Goal: Transaction & Acquisition: Purchase product/service

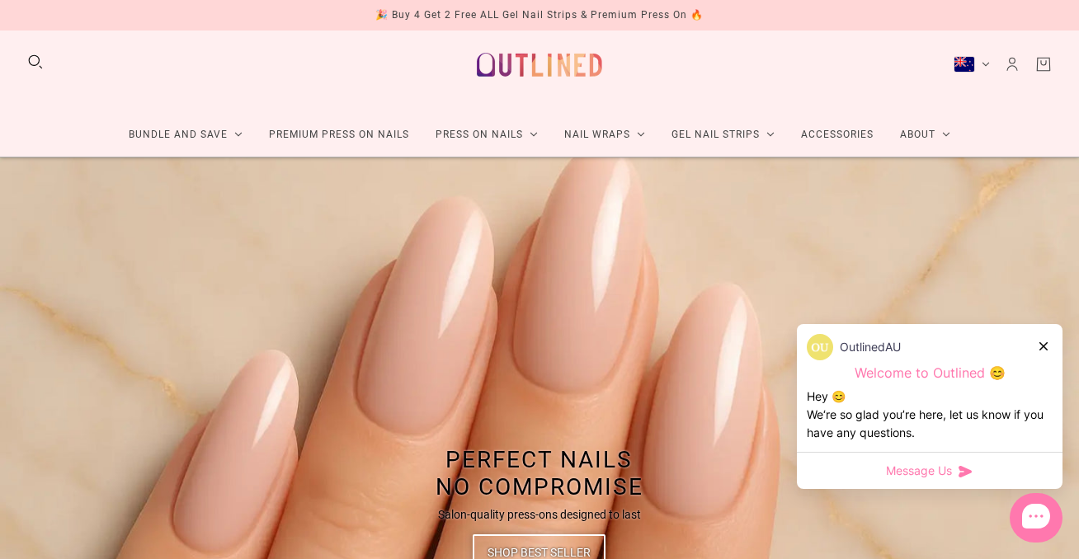
scroll to position [13, 0]
click at [1041, 343] on icon at bounding box center [1043, 346] width 8 height 8
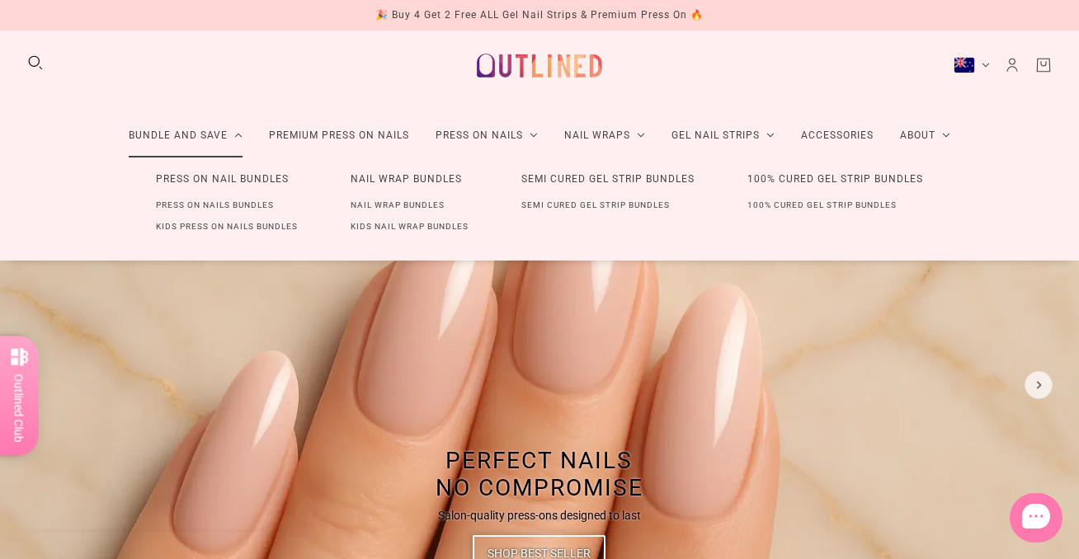
click at [204, 177] on link "Press On Nail Bundles" at bounding box center [223, 179] width 186 height 31
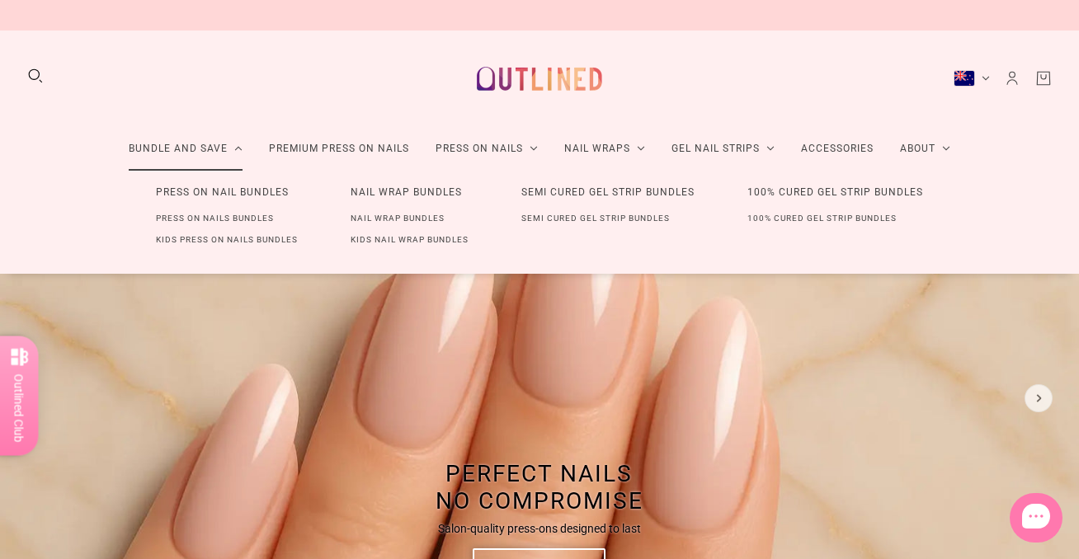
click at [201, 193] on link "Press On Nail Bundles" at bounding box center [223, 192] width 186 height 31
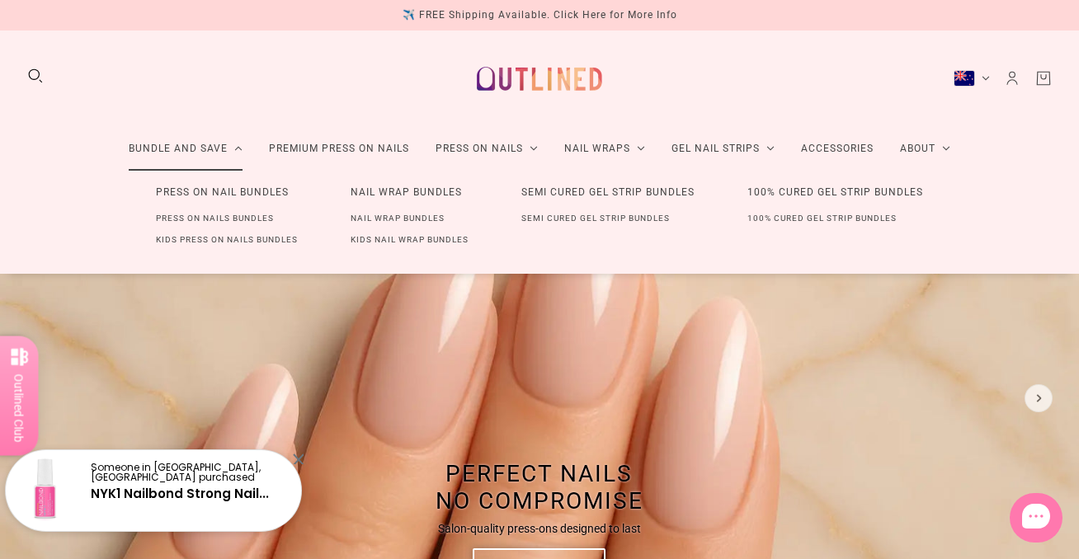
click at [200, 216] on link "Press On Nails Bundles" at bounding box center [215, 218] width 171 height 21
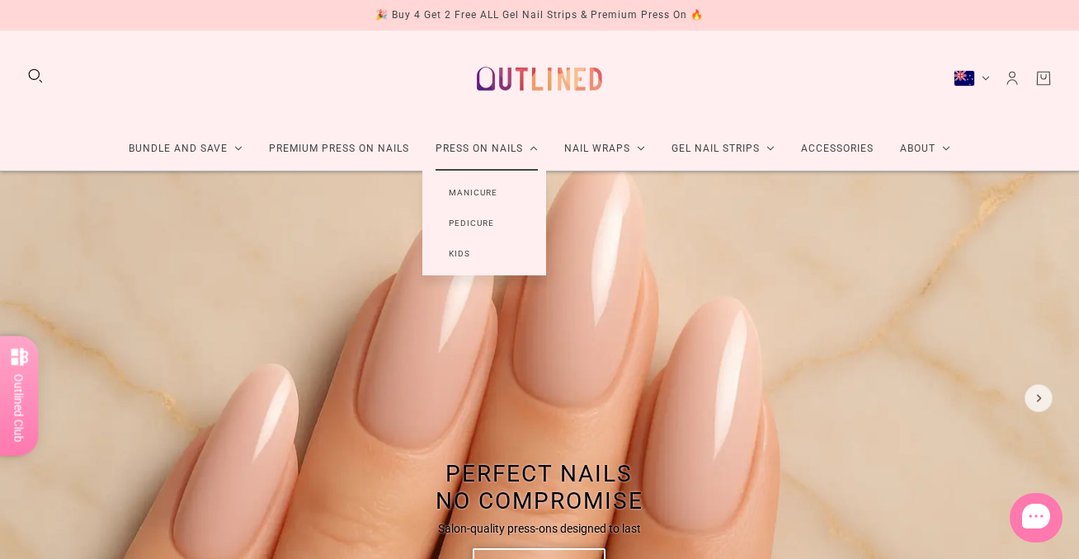
click at [474, 189] on link "Manicure" at bounding box center [472, 192] width 101 height 31
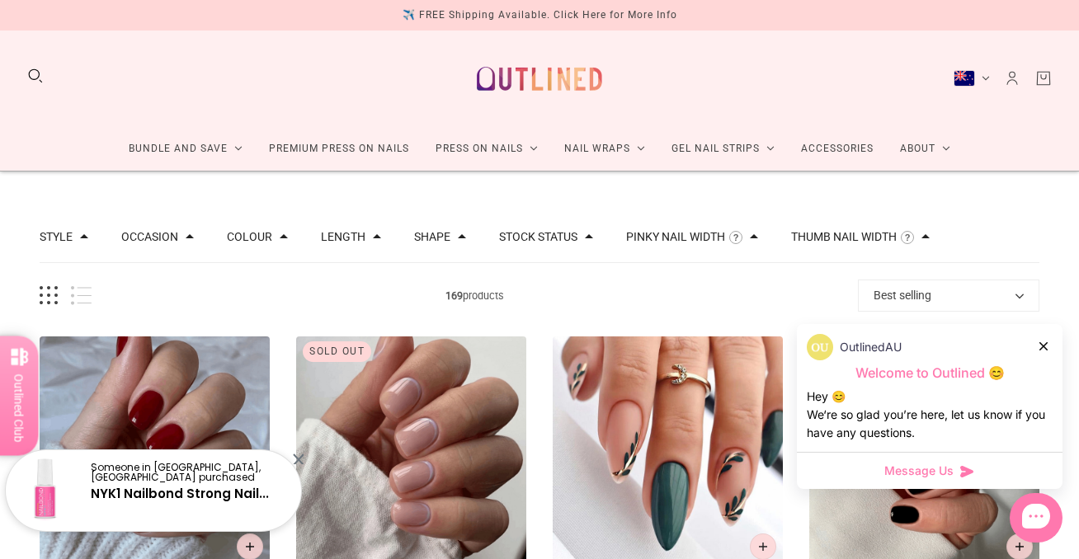
click at [272, 237] on button "Colour" at bounding box center [249, 237] width 45 height 12
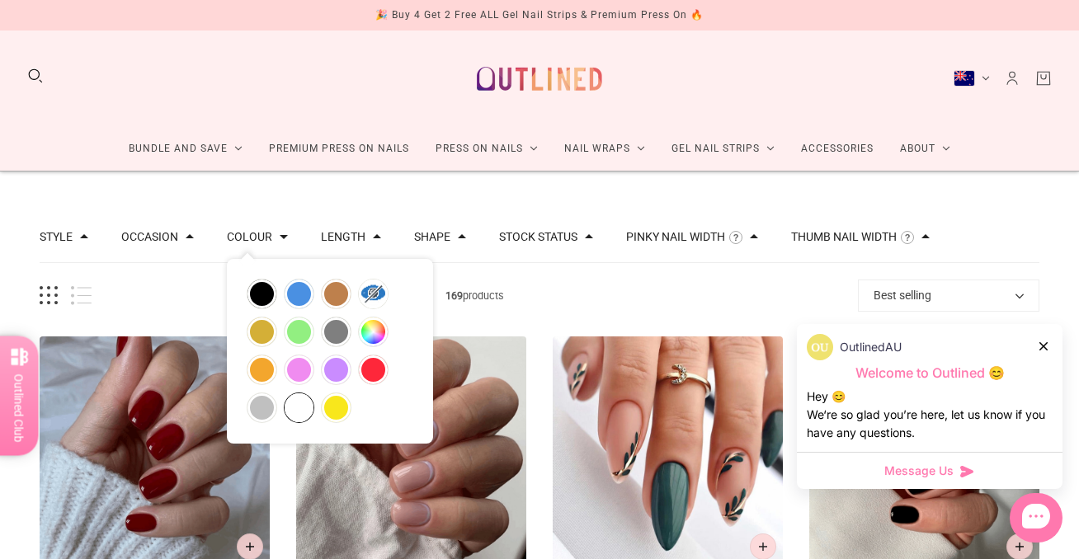
click at [305, 395] on button "white" at bounding box center [299, 407] width 29 height 29
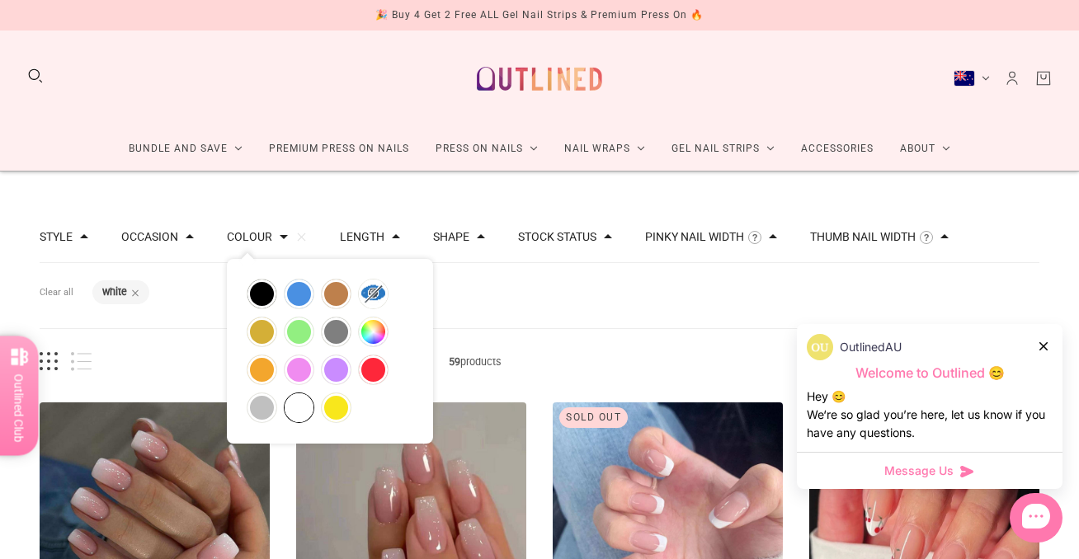
click at [524, 314] on div "Filters Clear all Colour: white" at bounding box center [540, 295] width 1000 height 65
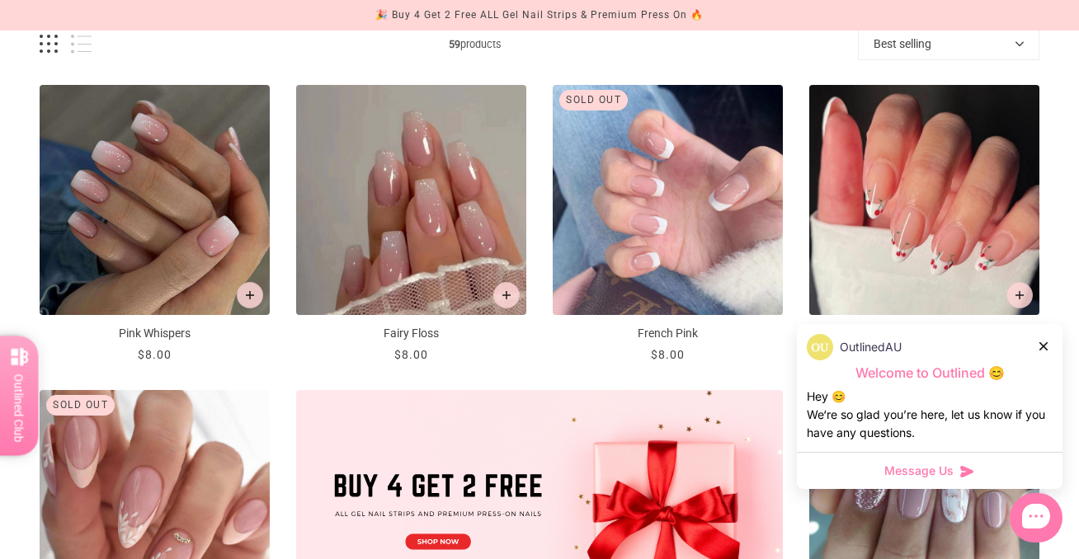
scroll to position [344, 0]
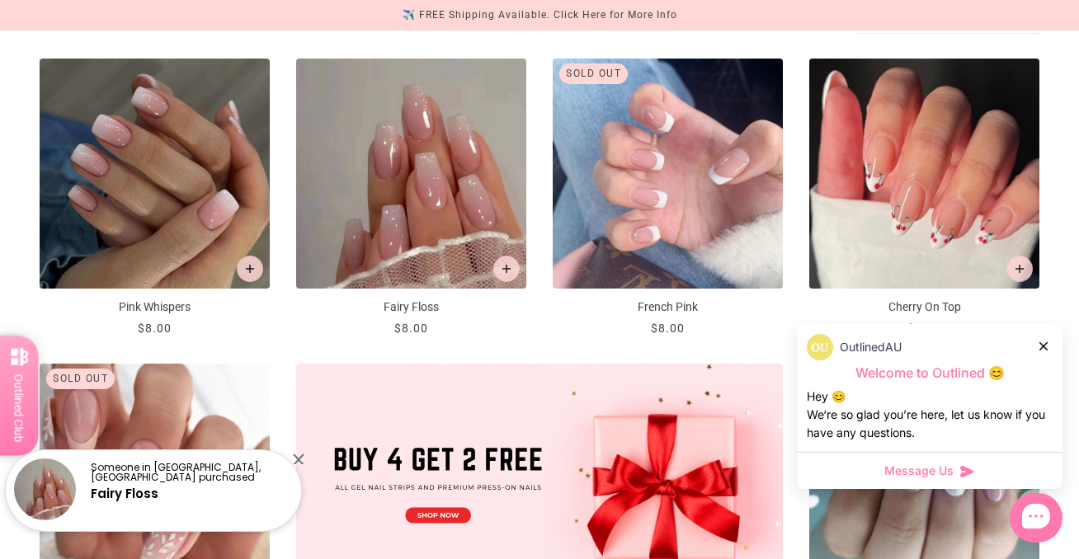
click at [1043, 346] on icon at bounding box center [1043, 346] width 8 height 8
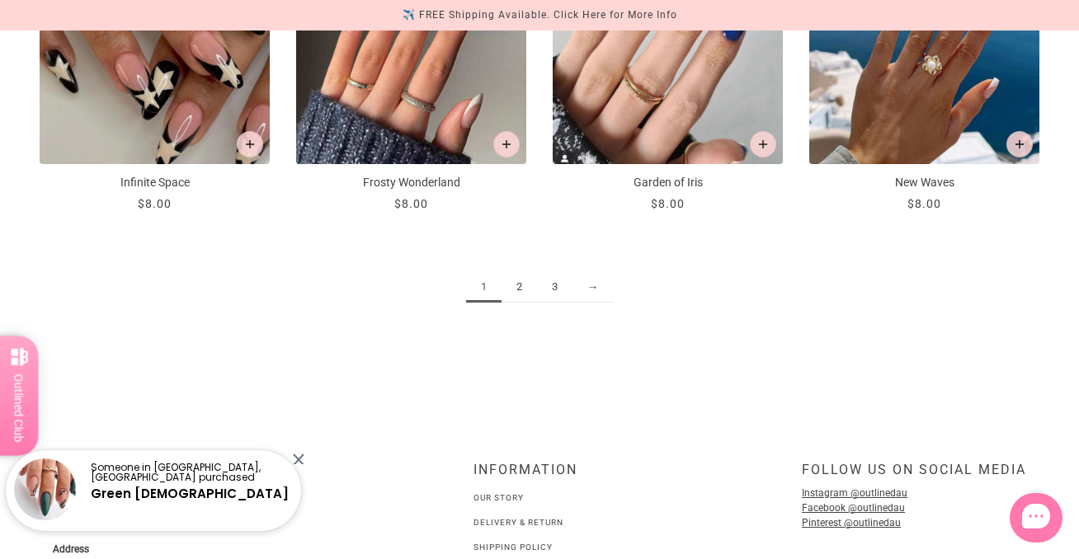
scroll to position [2000, 0]
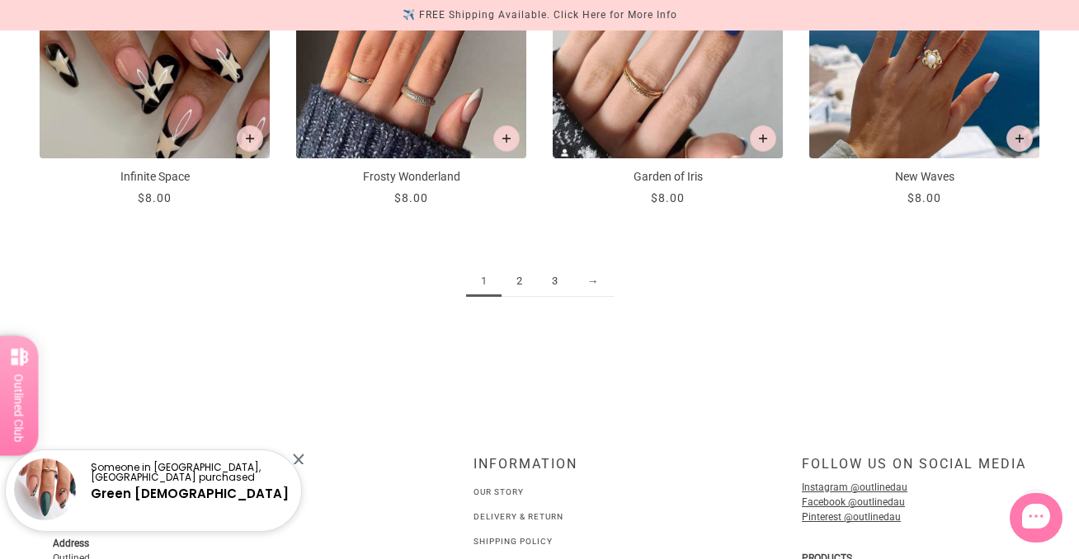
click at [516, 281] on link "2" at bounding box center [519, 281] width 35 height 31
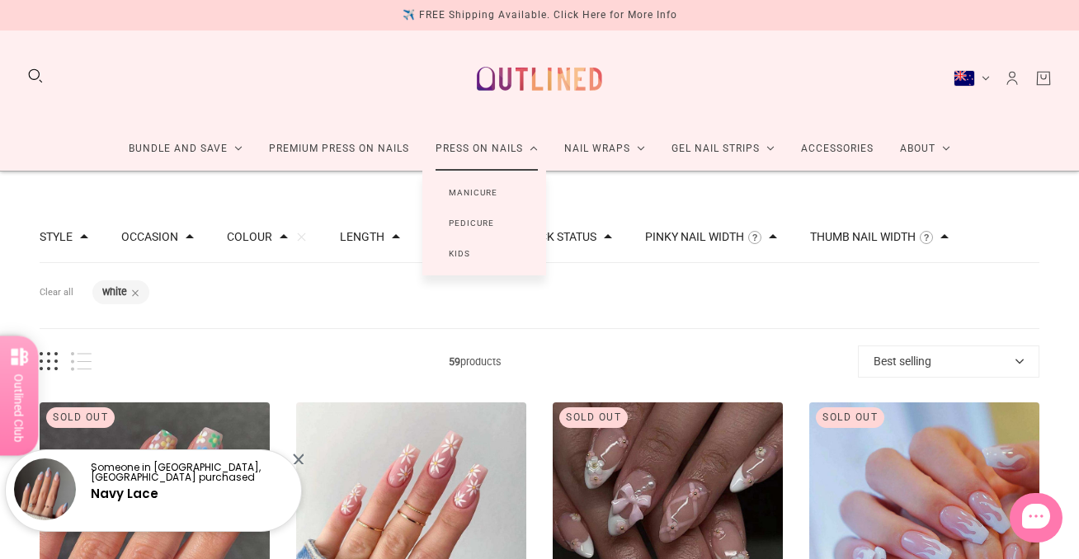
click at [473, 221] on link "Pedicure" at bounding box center [471, 223] width 98 height 31
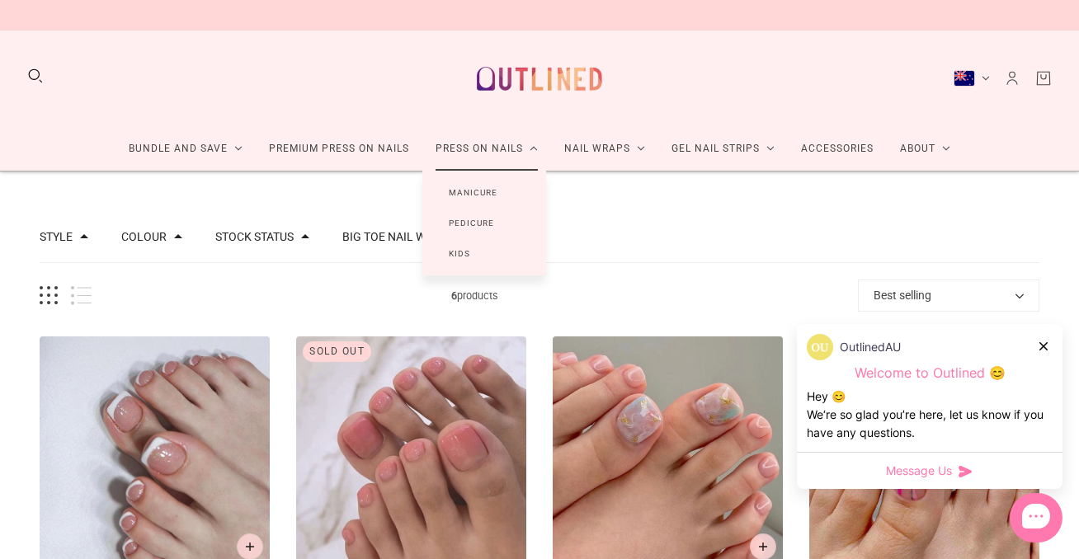
click at [478, 190] on link "Manicure" at bounding box center [472, 192] width 101 height 31
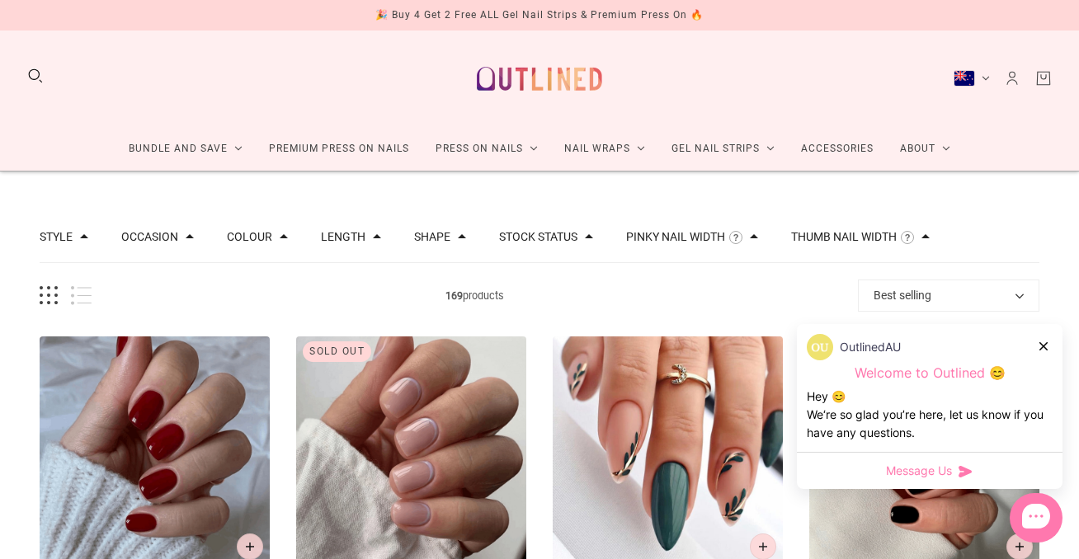
click at [377, 233] on div "Length" at bounding box center [351, 237] width 60 height 12
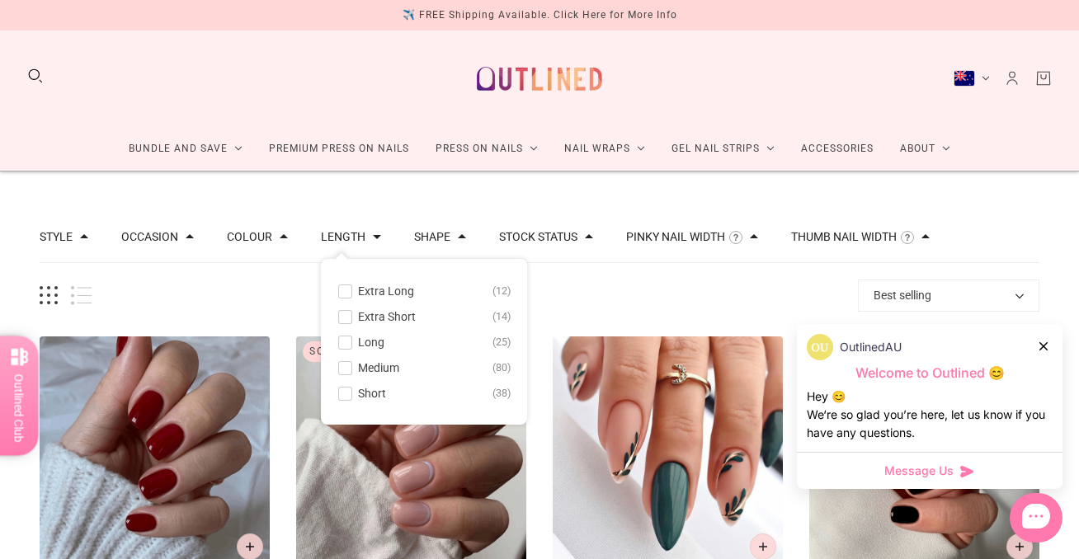
click at [351, 395] on span at bounding box center [345, 394] width 12 height 12
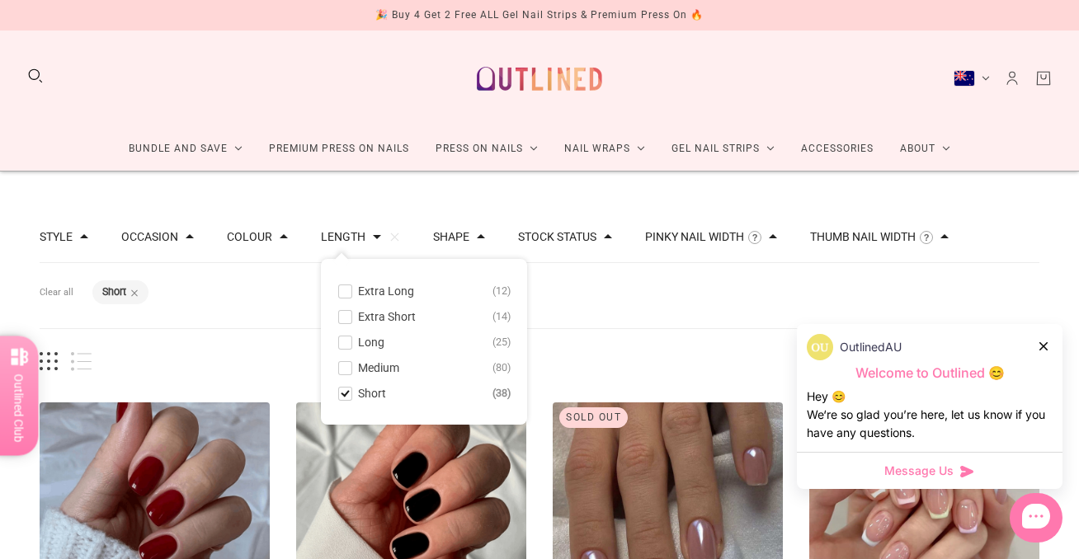
click at [580, 291] on div "Filters Clear all Length: Short" at bounding box center [540, 295] width 1000 height 65
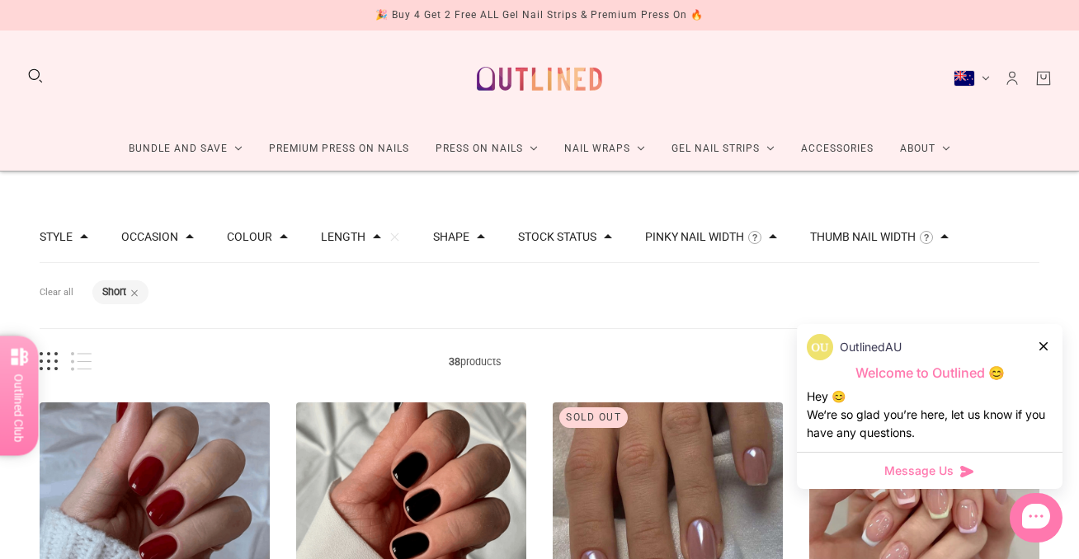
click at [1043, 346] on icon at bounding box center [1043, 346] width 8 height 8
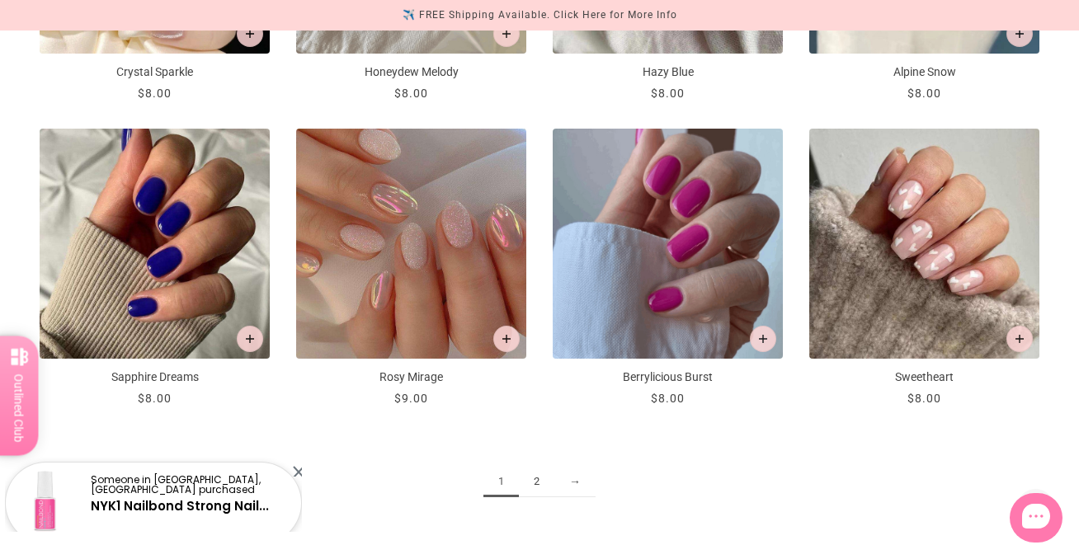
scroll to position [1802, 0]
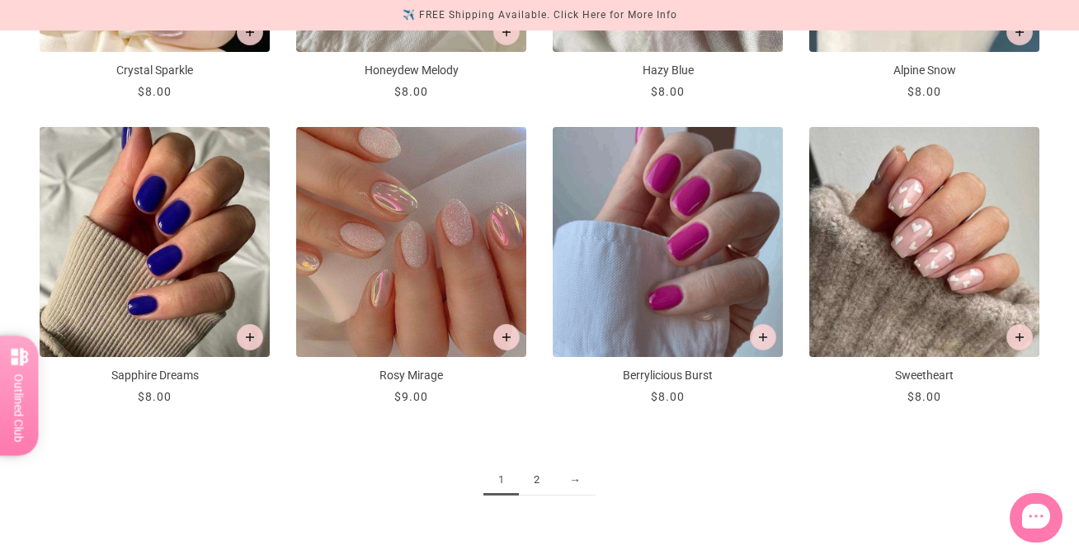
click at [540, 478] on link "2" at bounding box center [536, 480] width 35 height 31
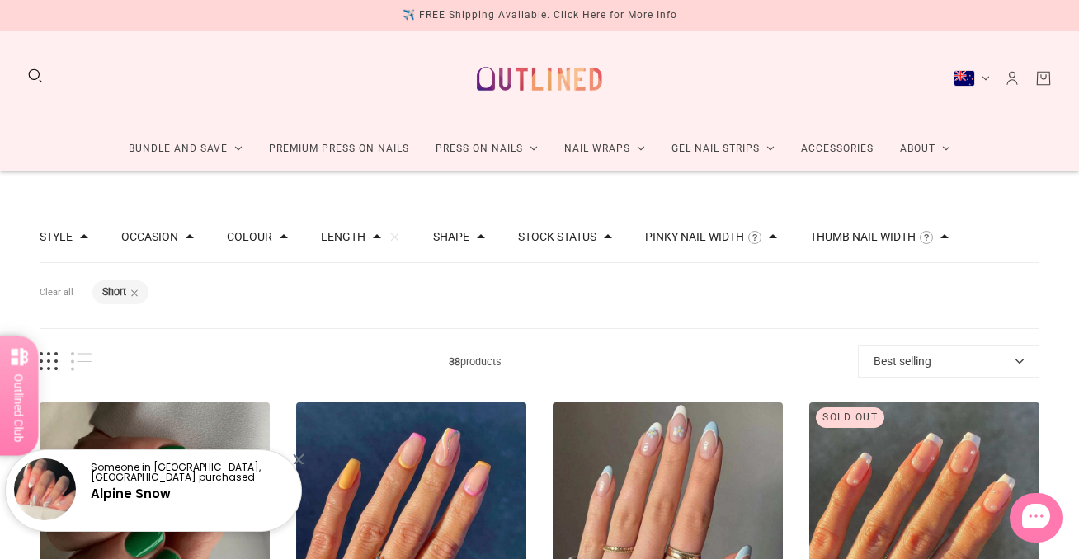
scroll to position [0, 1]
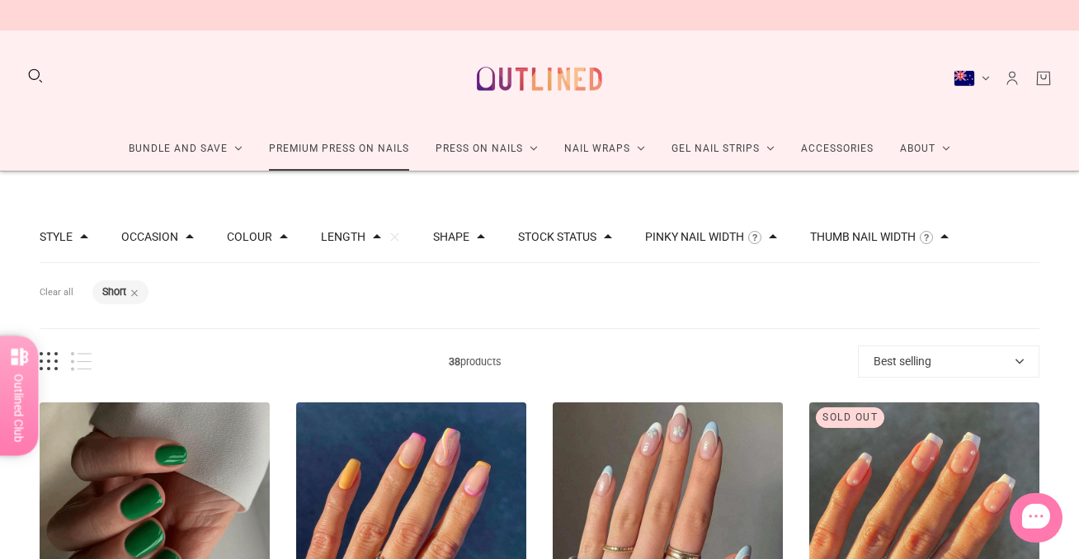
click at [365, 145] on link "Premium Press On Nails" at bounding box center [339, 149] width 167 height 44
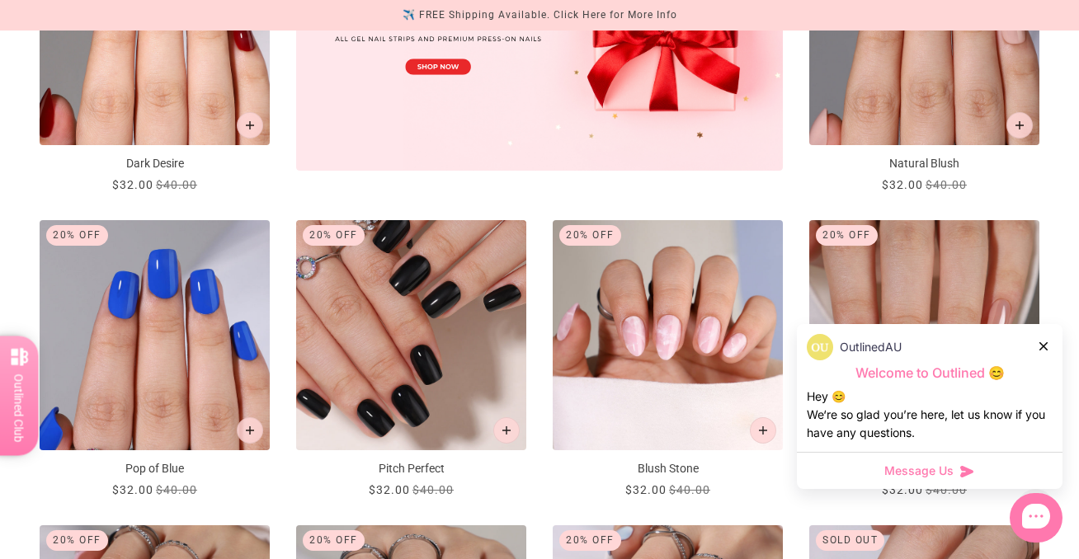
scroll to position [728, 0]
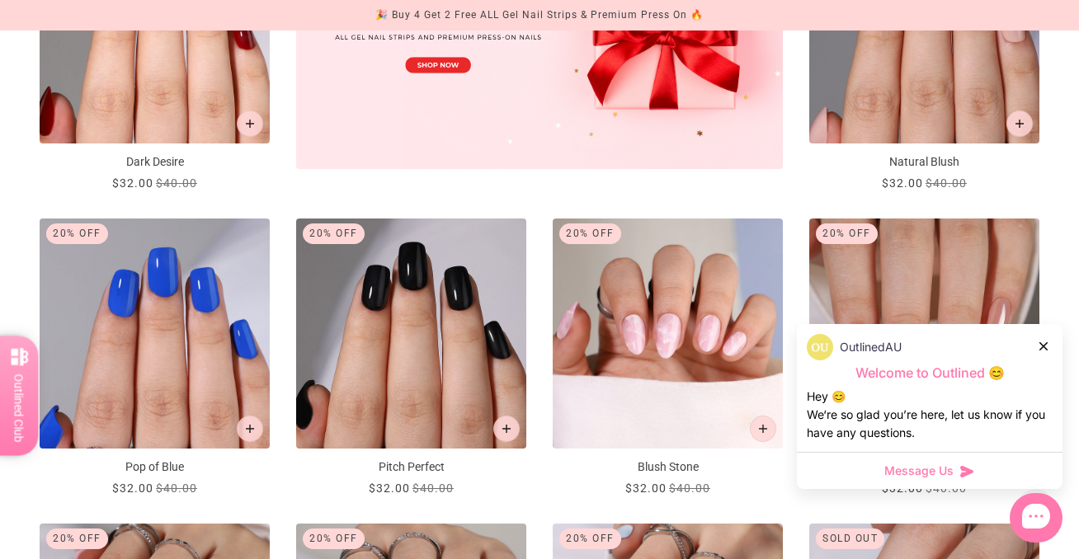
click at [1041, 344] on icon at bounding box center [1043, 346] width 8 height 8
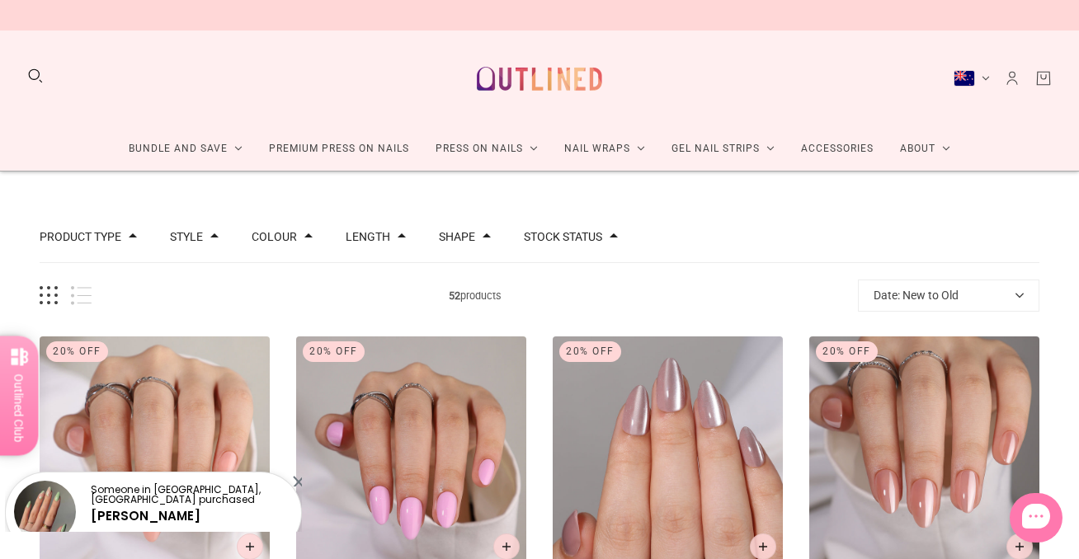
scroll to position [0, 0]
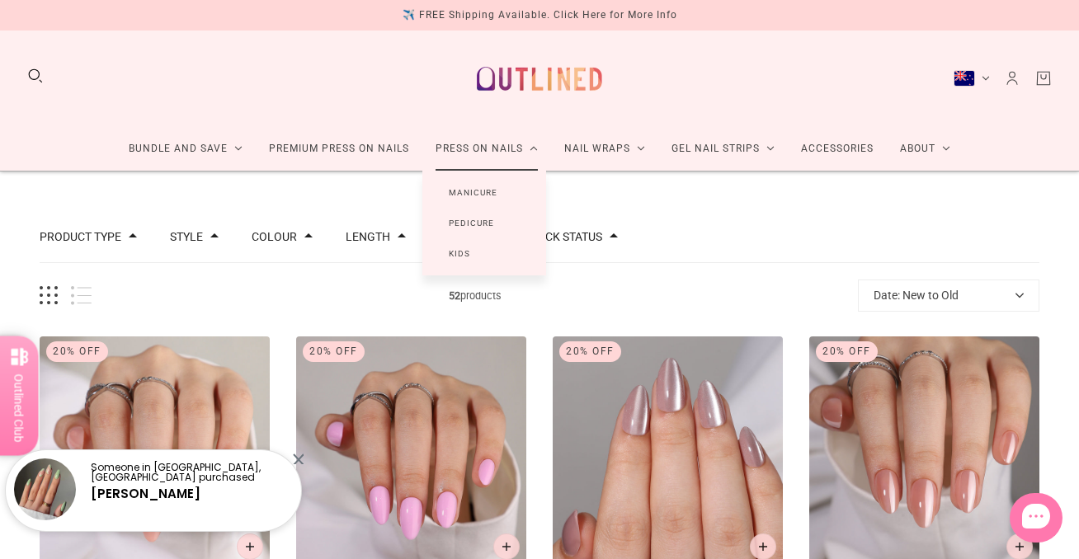
click at [469, 189] on link "Manicure" at bounding box center [472, 192] width 101 height 31
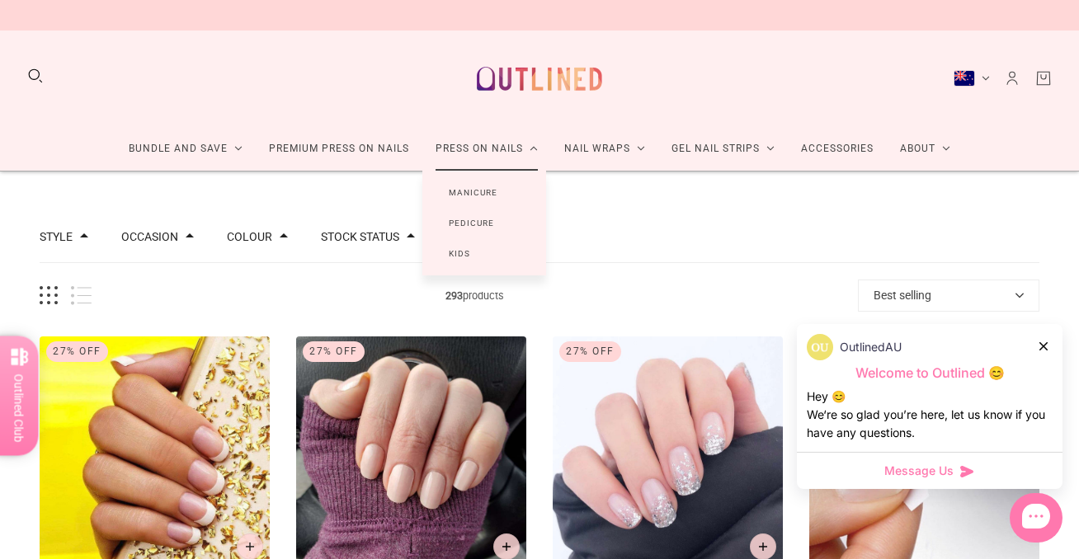
click at [465, 191] on link "Manicure" at bounding box center [472, 192] width 101 height 31
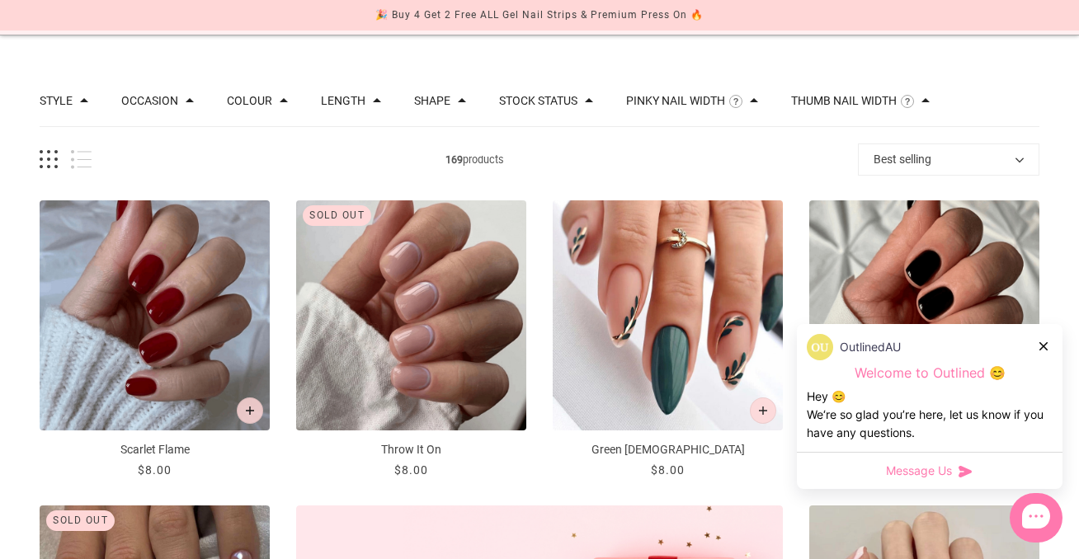
scroll to position [136, 0]
click at [422, 370] on img "Throw It On" at bounding box center [411, 315] width 230 height 230
click at [363, 101] on button "Length" at bounding box center [343, 101] width 45 height 12
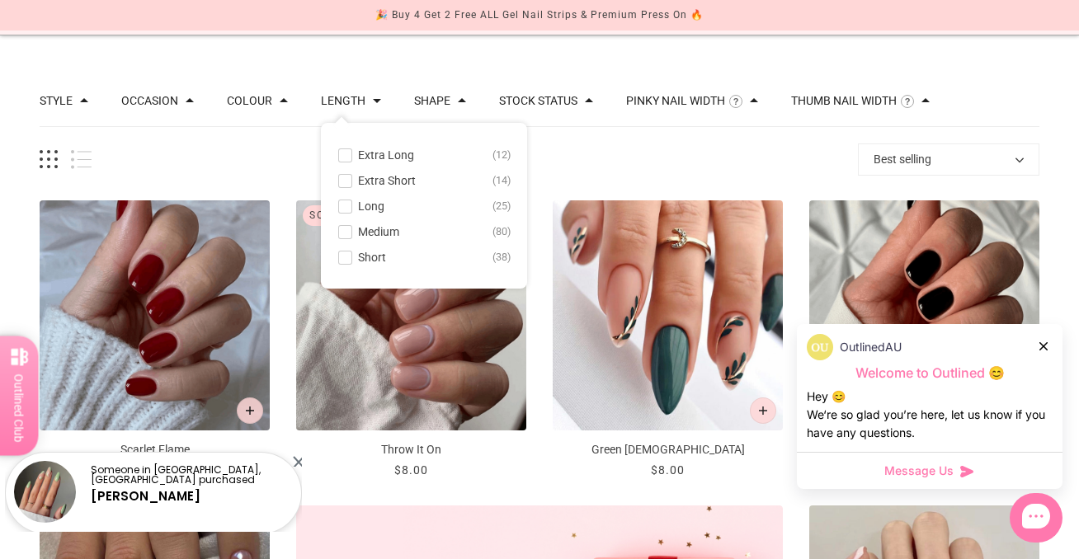
click at [351, 257] on span at bounding box center [345, 258] width 12 height 12
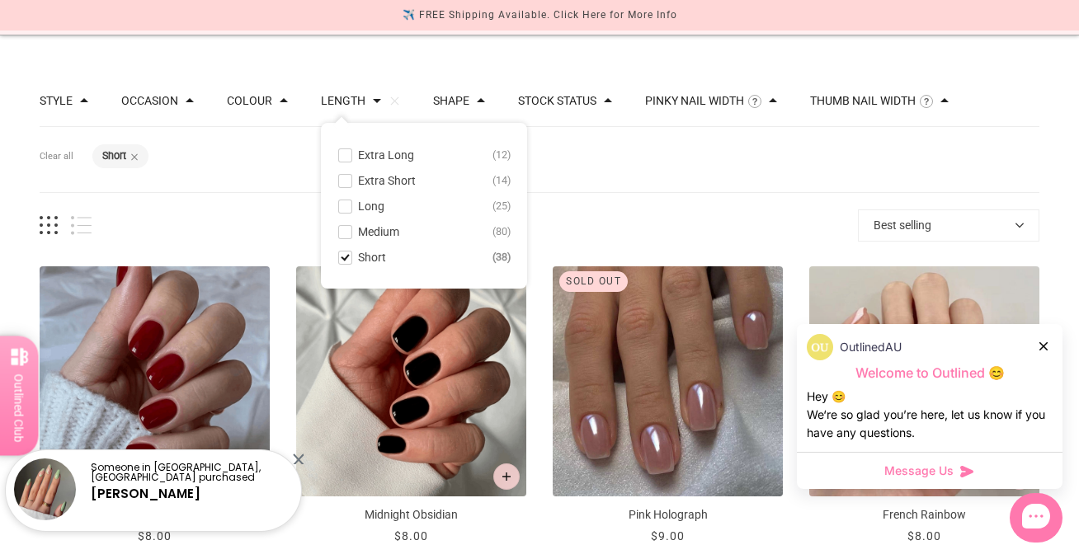
click at [586, 236] on div "38 products Best selling Best selling Relevance Date: New to Old Date: Old to N…" at bounding box center [540, 226] width 1000 height 32
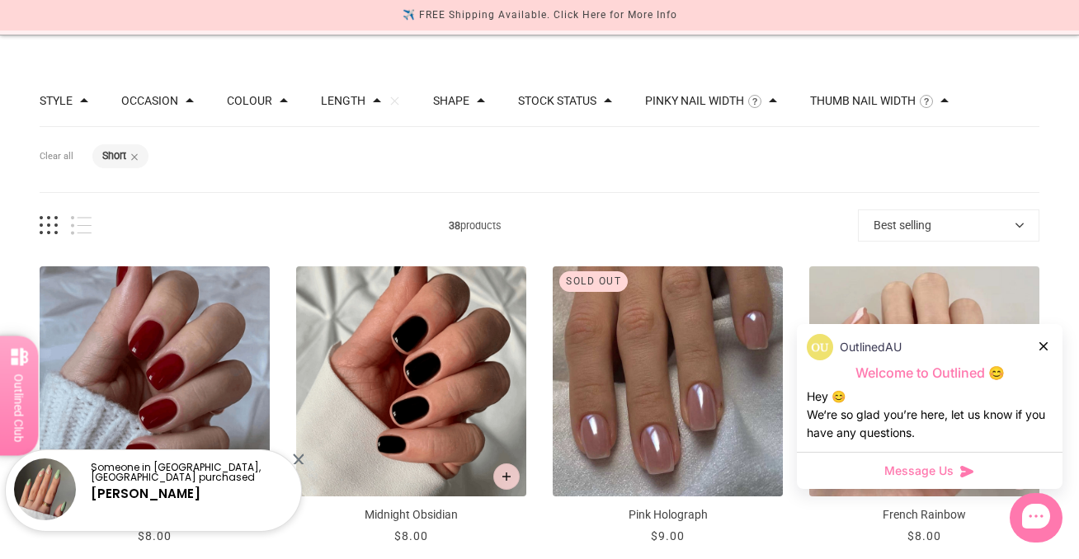
click at [1044, 346] on icon at bounding box center [1043, 346] width 8 height 8
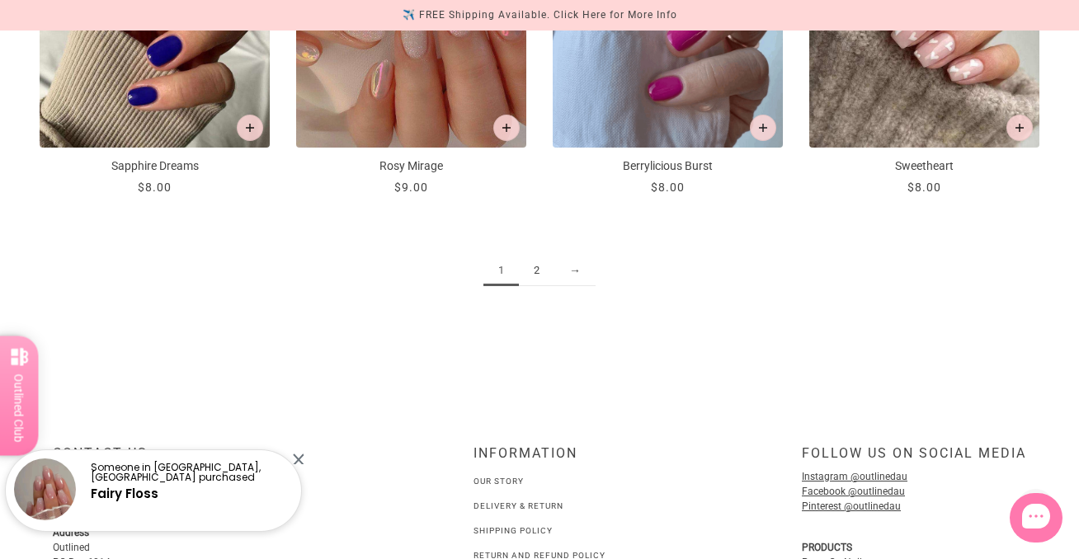
scroll to position [2021, 0]
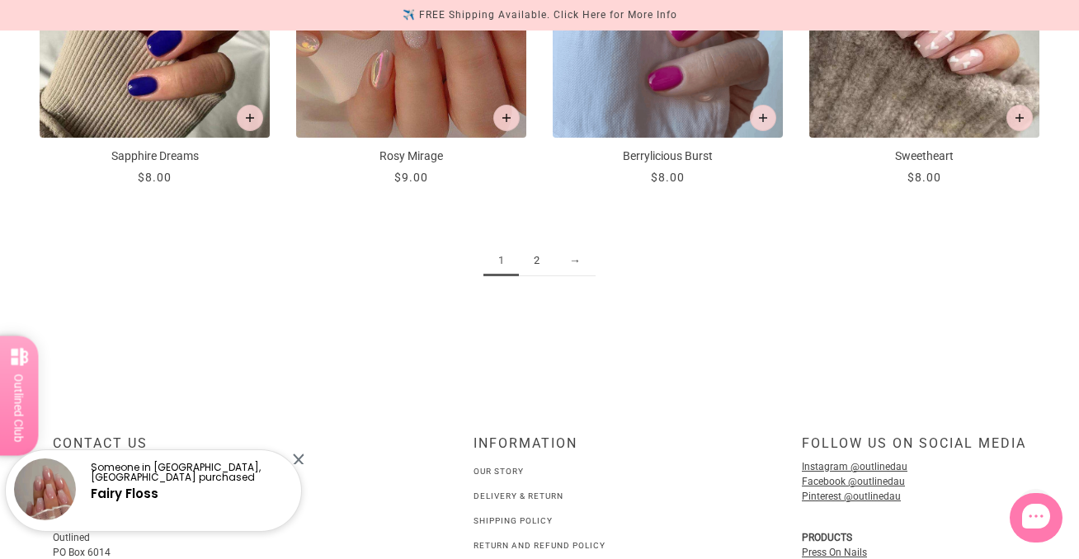
click at [538, 259] on link "2" at bounding box center [536, 261] width 35 height 31
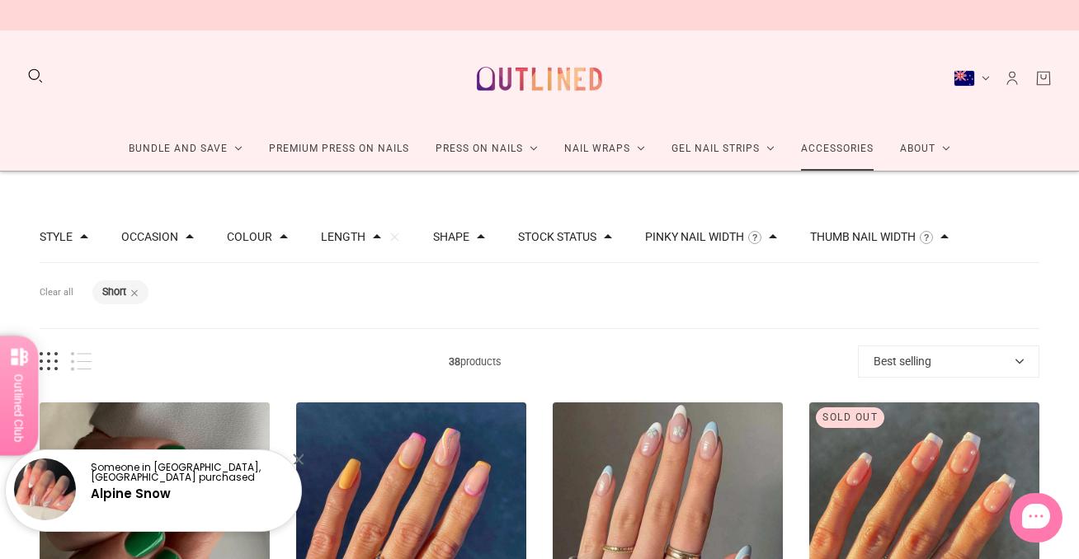
click at [841, 144] on link "Accessories" at bounding box center [837, 149] width 99 height 44
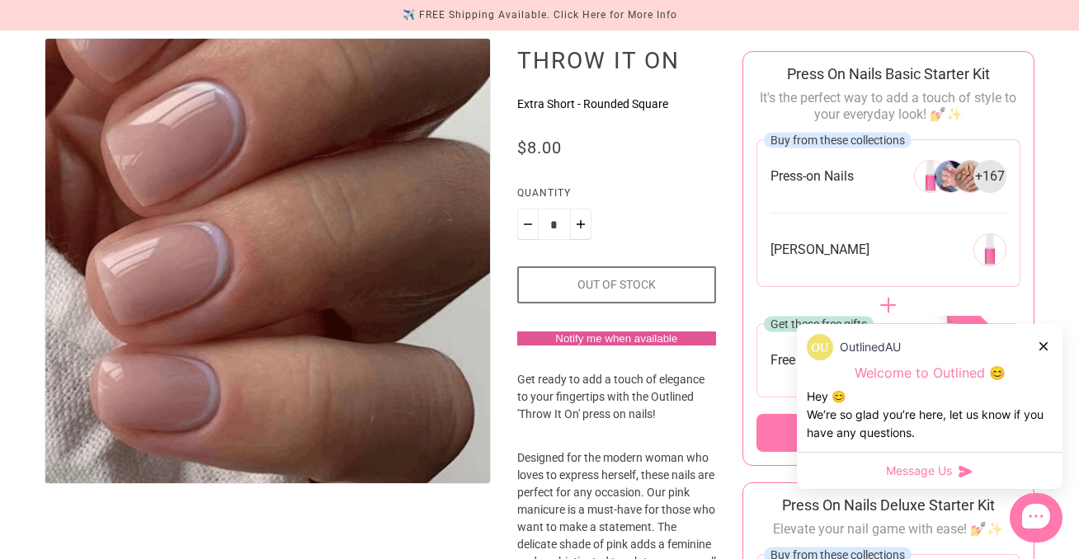
scroll to position [196, 0]
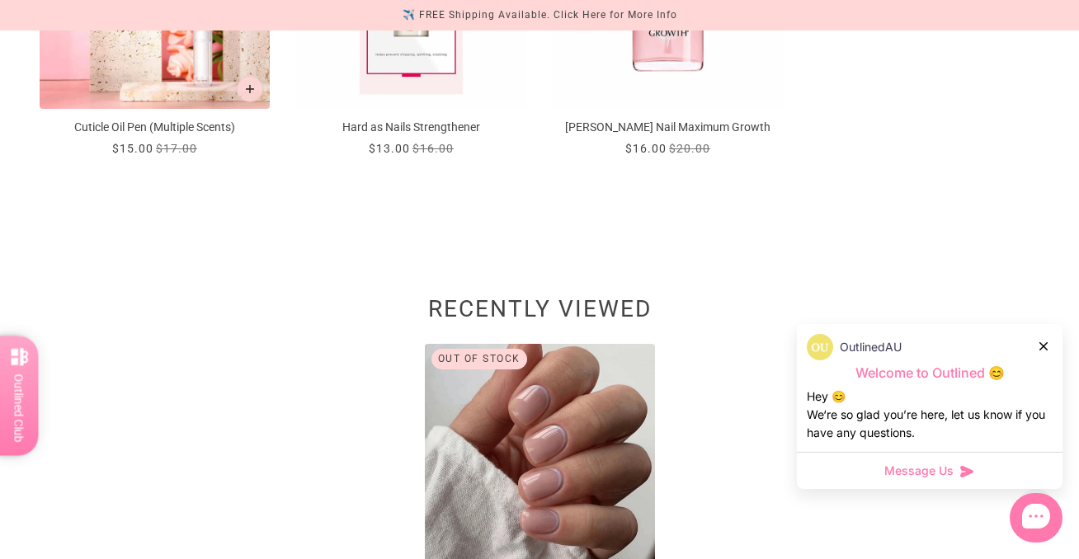
scroll to position [1069, 0]
click at [1043, 346] on icon at bounding box center [1043, 346] width 8 height 8
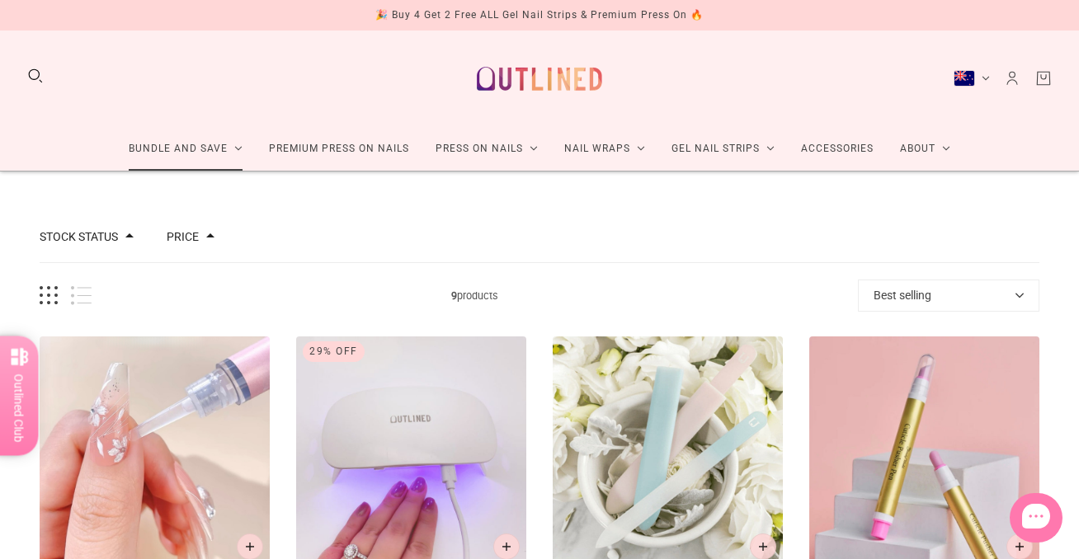
scroll to position [0, 0]
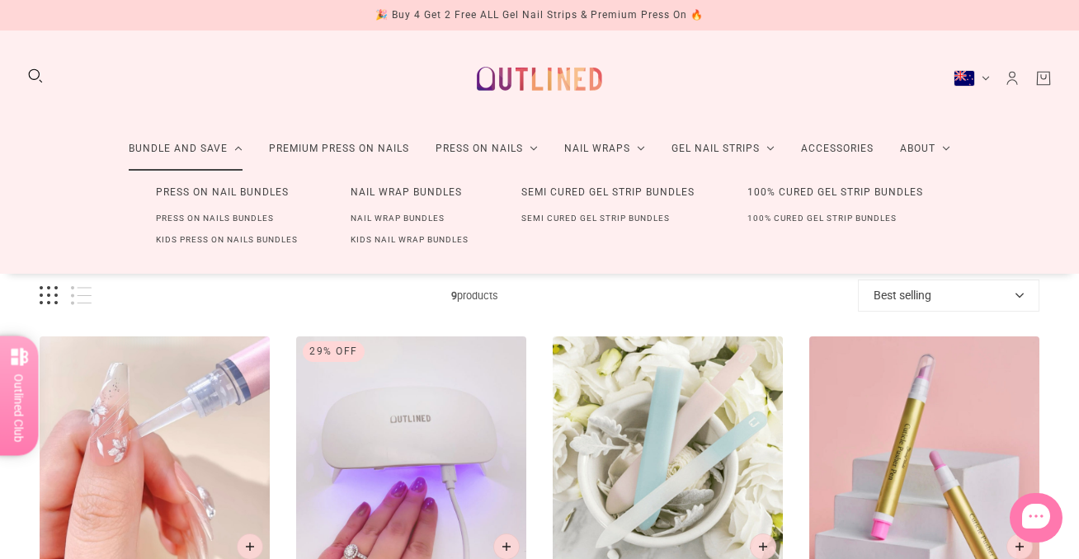
click at [188, 217] on link "Press On Nails Bundles" at bounding box center [215, 218] width 171 height 21
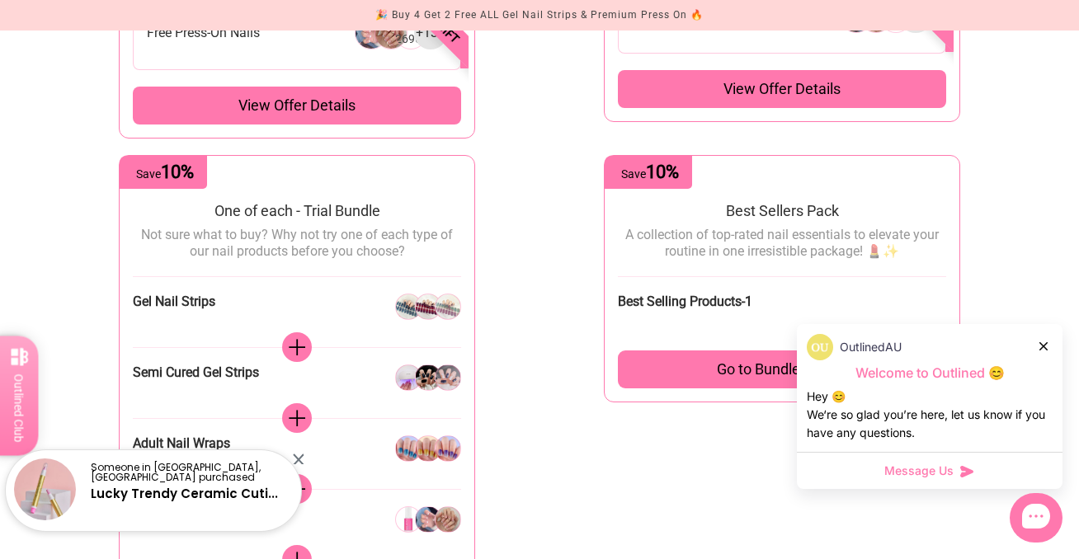
scroll to position [500, 0]
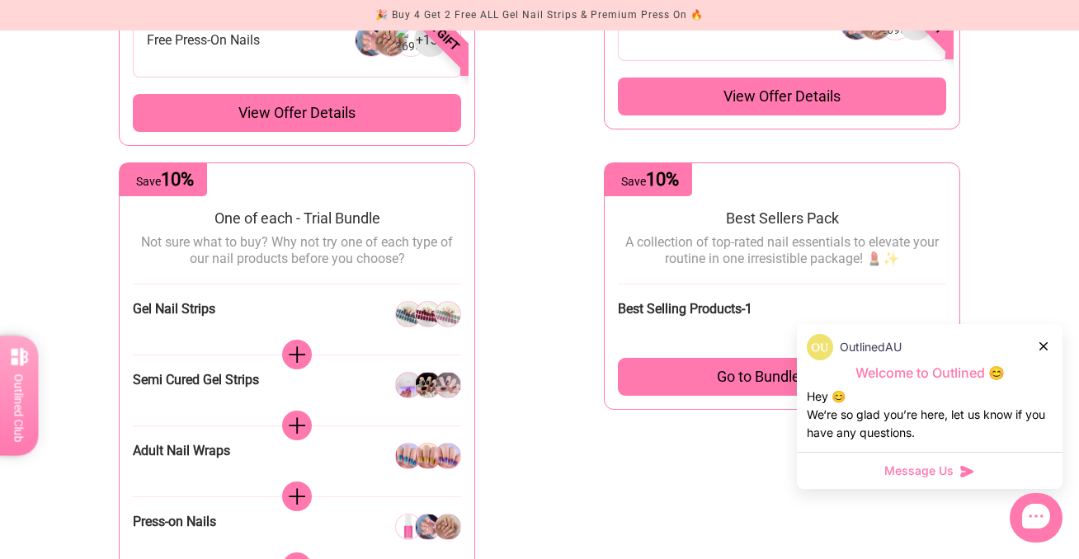
click at [1043, 346] on icon at bounding box center [1043, 346] width 8 height 8
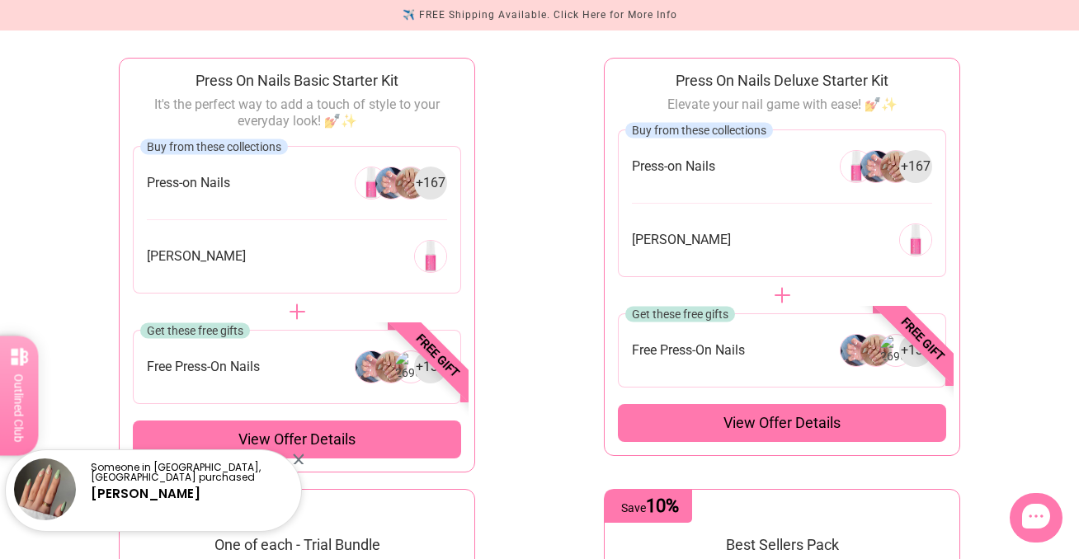
scroll to position [172, 0]
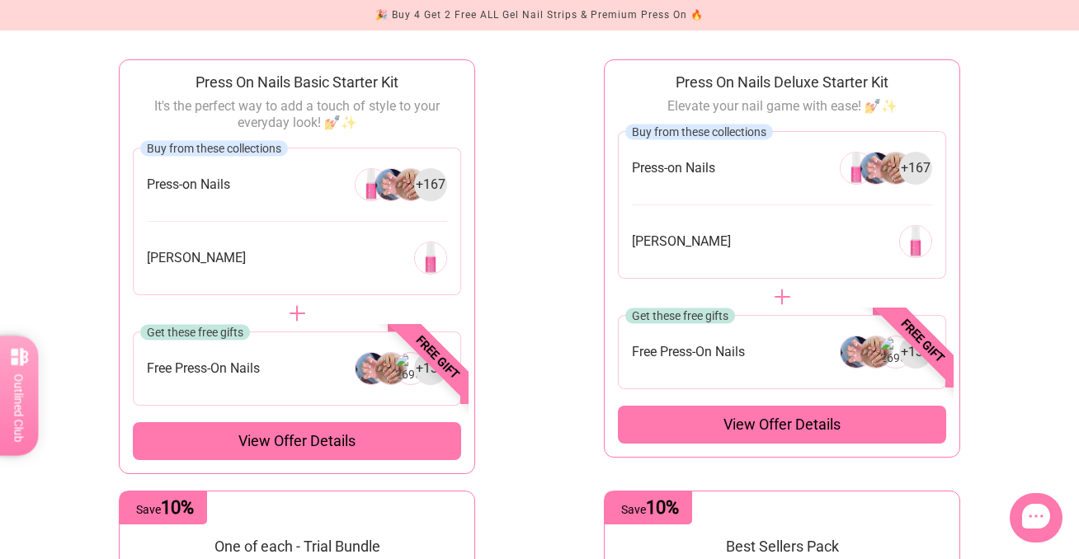
click at [288, 439] on span "View offer details" at bounding box center [296, 441] width 117 height 20
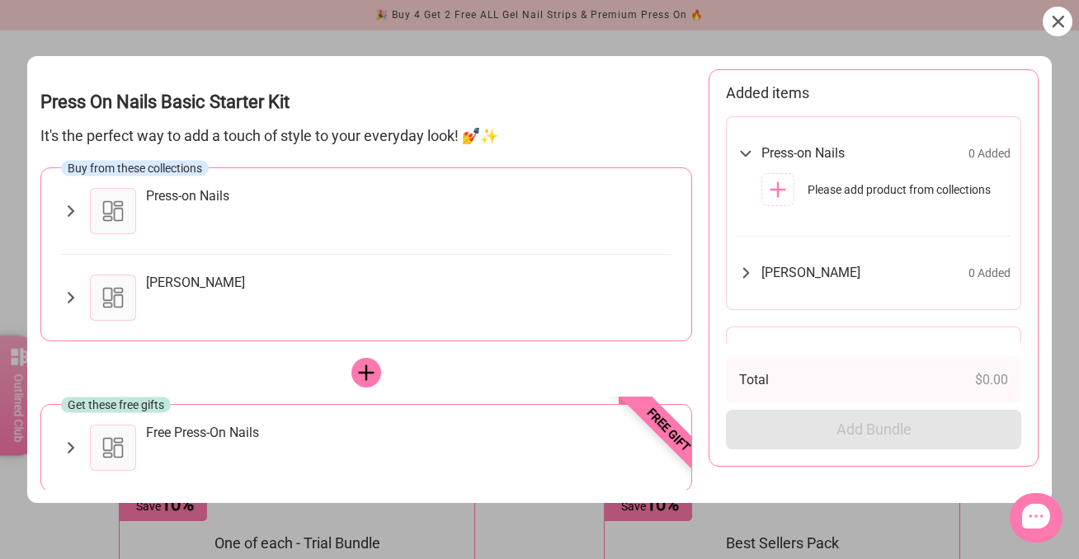
click at [71, 207] on icon at bounding box center [70, 211] width 19 height 20
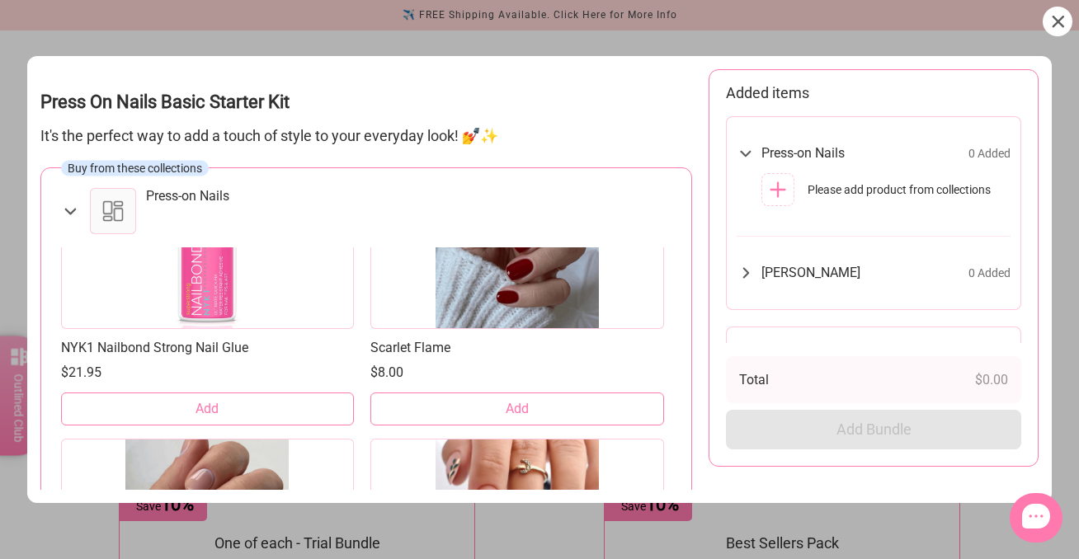
scroll to position [89, 0]
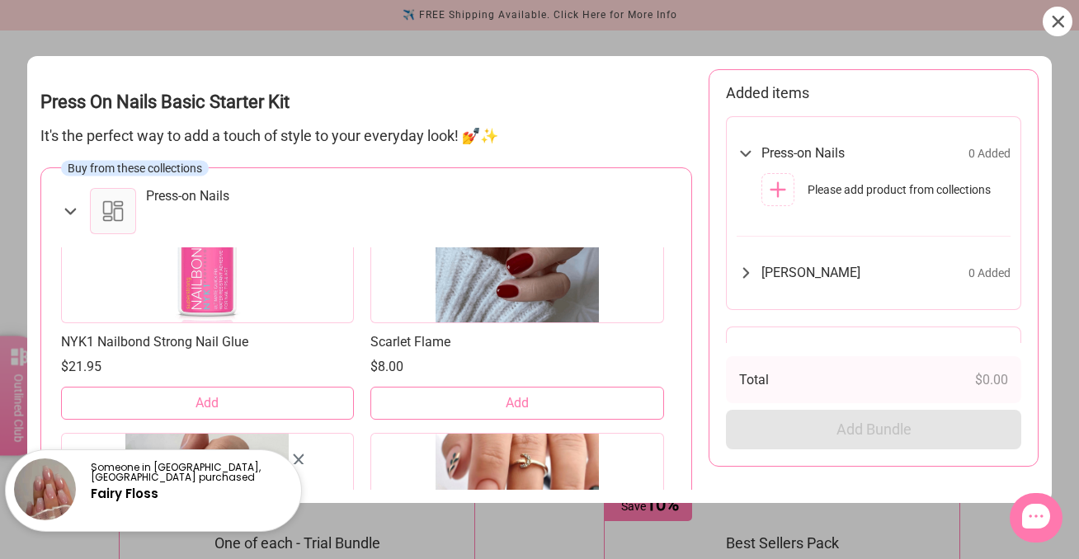
click at [210, 400] on span "Add" at bounding box center [206, 403] width 23 height 18
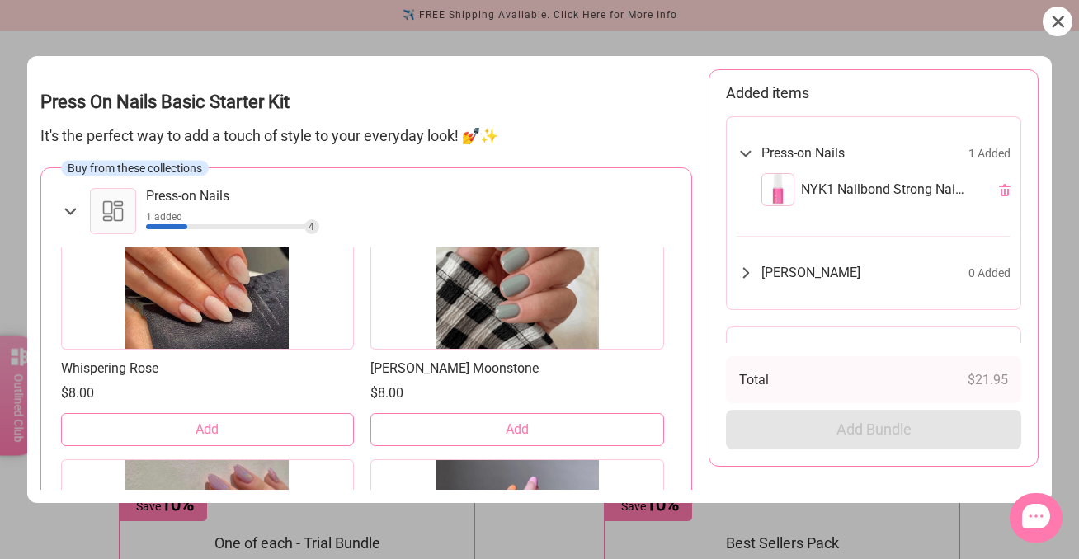
scroll to position [2262, 0]
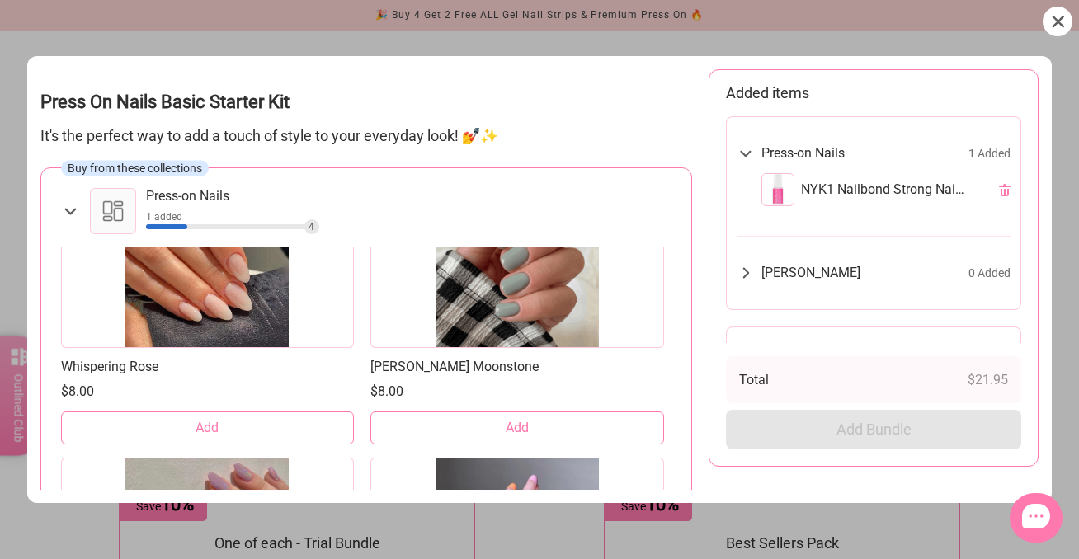
click at [209, 425] on span "Add" at bounding box center [206, 428] width 23 height 18
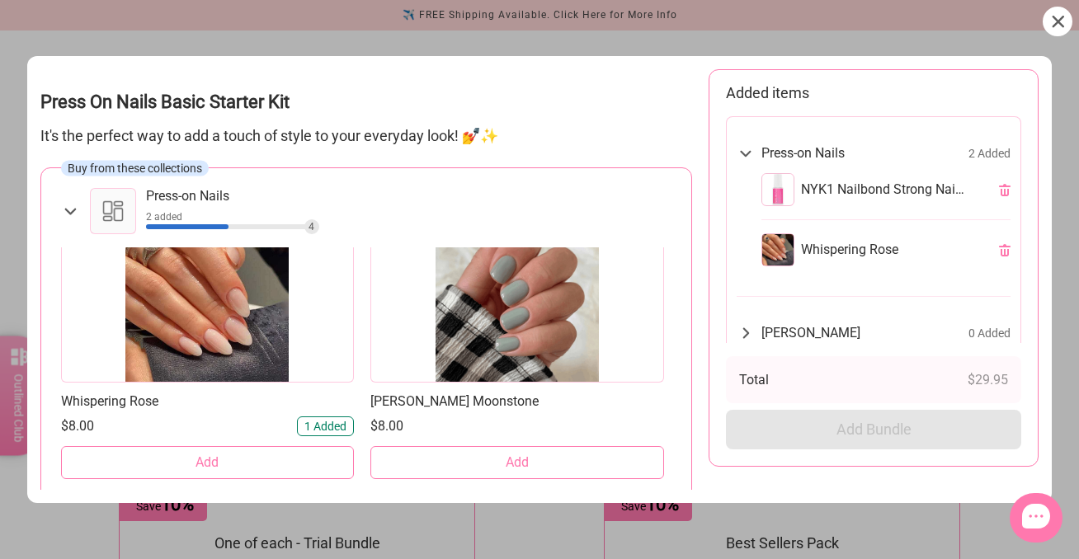
scroll to position [2233, 0]
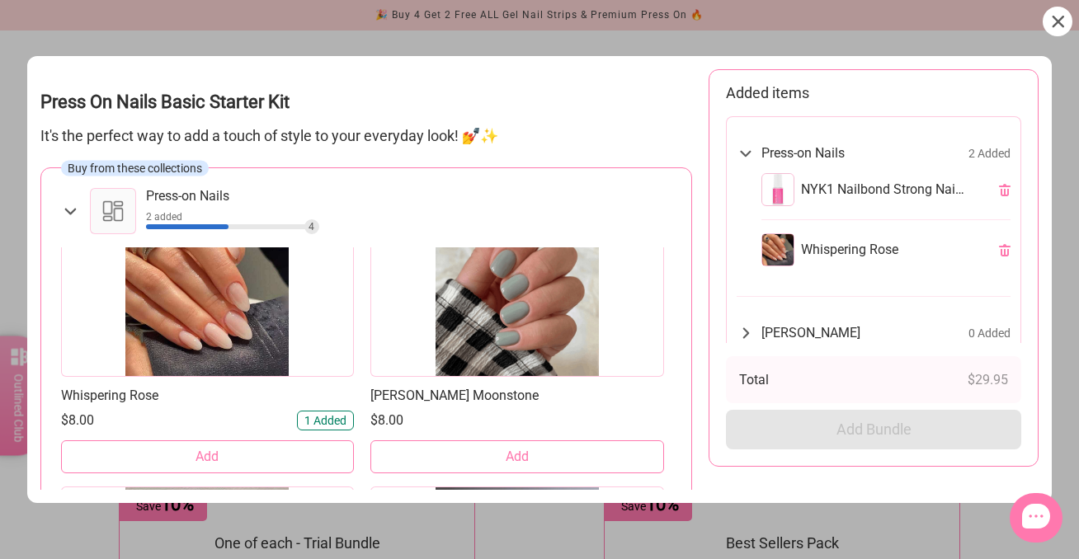
click at [748, 335] on icon at bounding box center [746, 332] width 7 height 11
click at [748, 335] on icon at bounding box center [746, 334] width 11 height 7
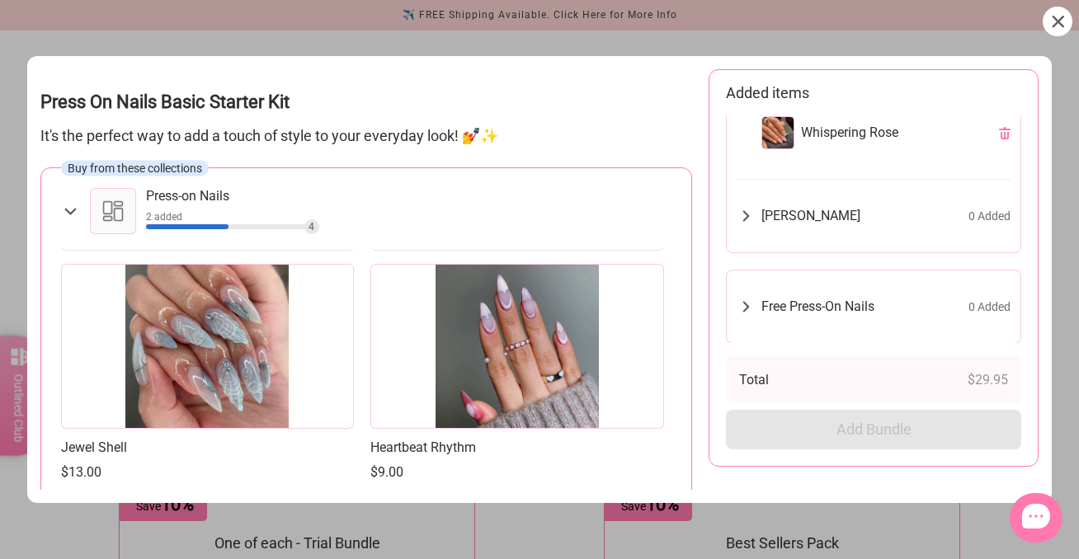
scroll to position [19211, 0]
click at [221, 225] on div at bounding box center [187, 226] width 82 height 5
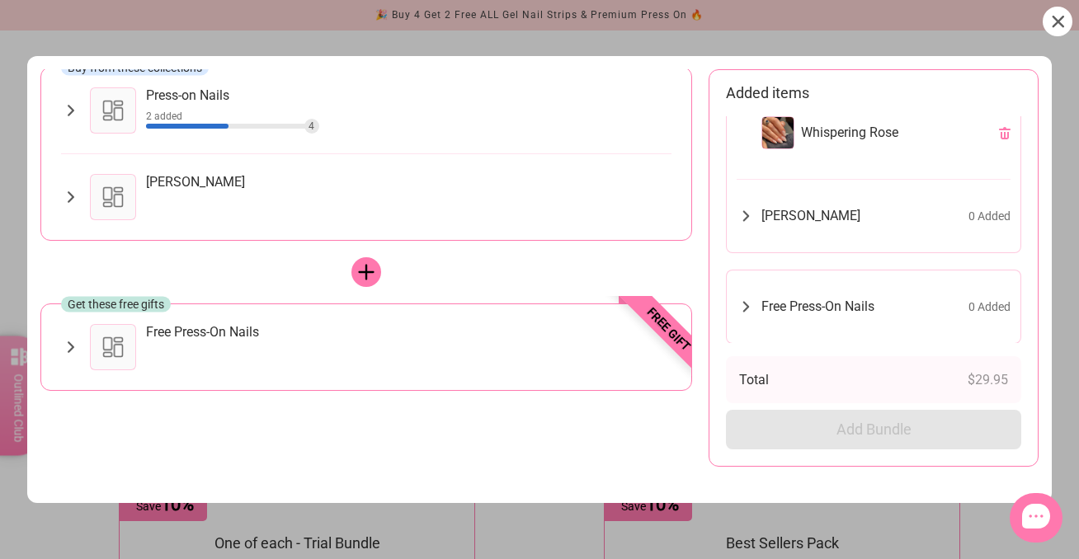
scroll to position [101, 0]
click at [71, 343] on icon at bounding box center [70, 347] width 19 height 20
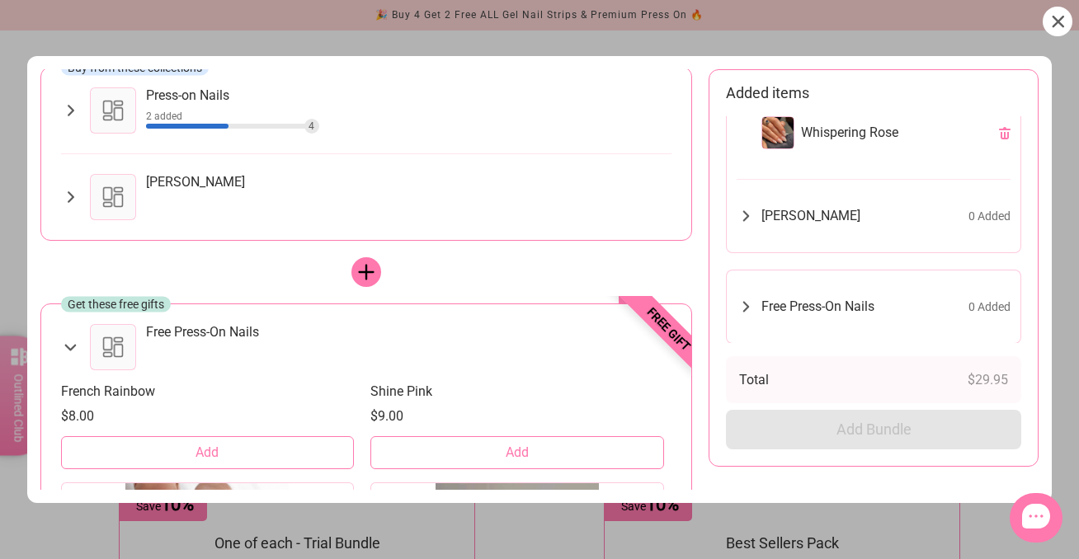
scroll to position [994, 0]
click at [516, 459] on span "Add" at bounding box center [517, 459] width 23 height 18
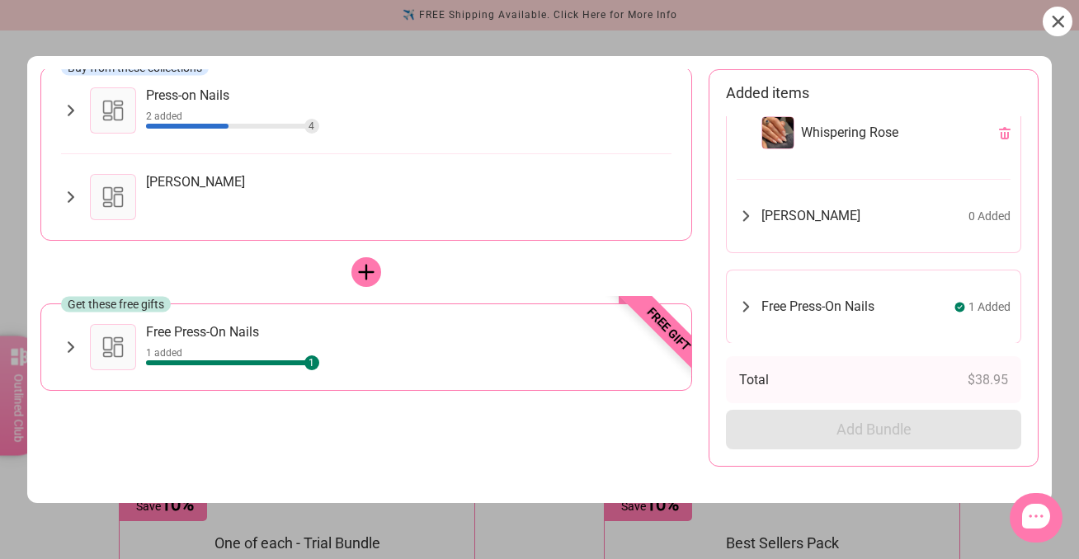
scroll to position [101, 7]
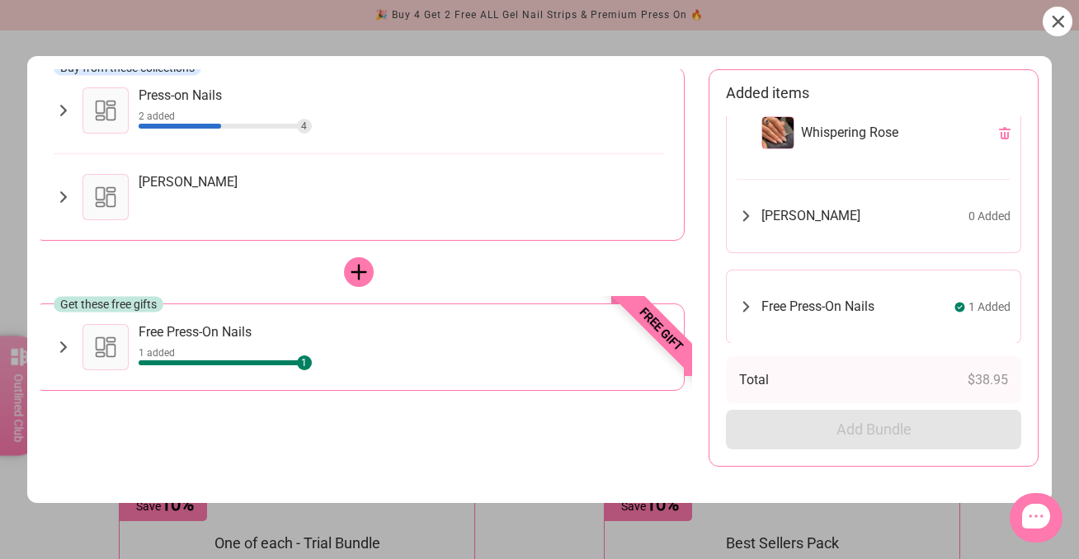
click at [61, 346] on icon at bounding box center [63, 347] width 19 height 20
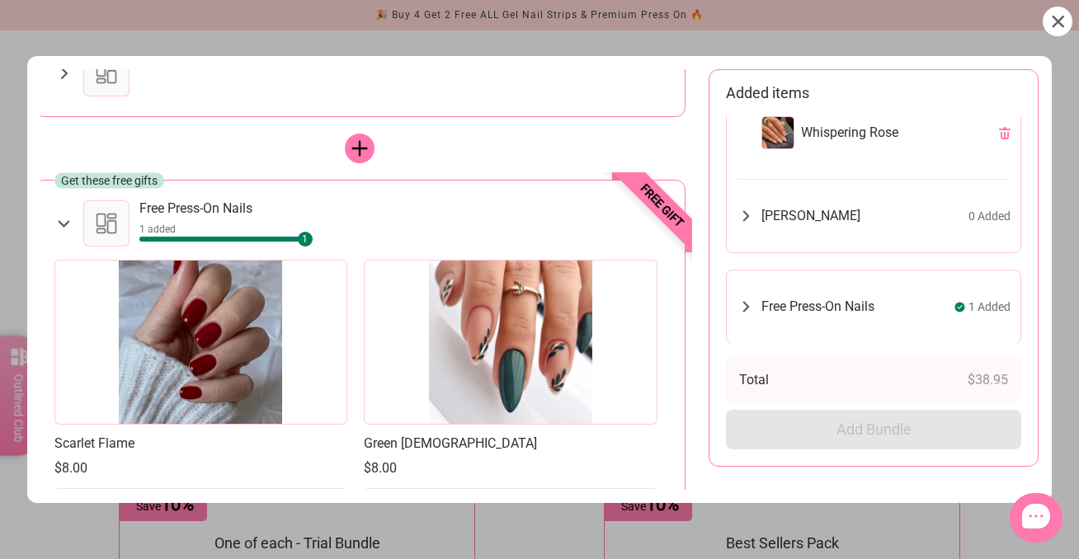
scroll to position [5, 0]
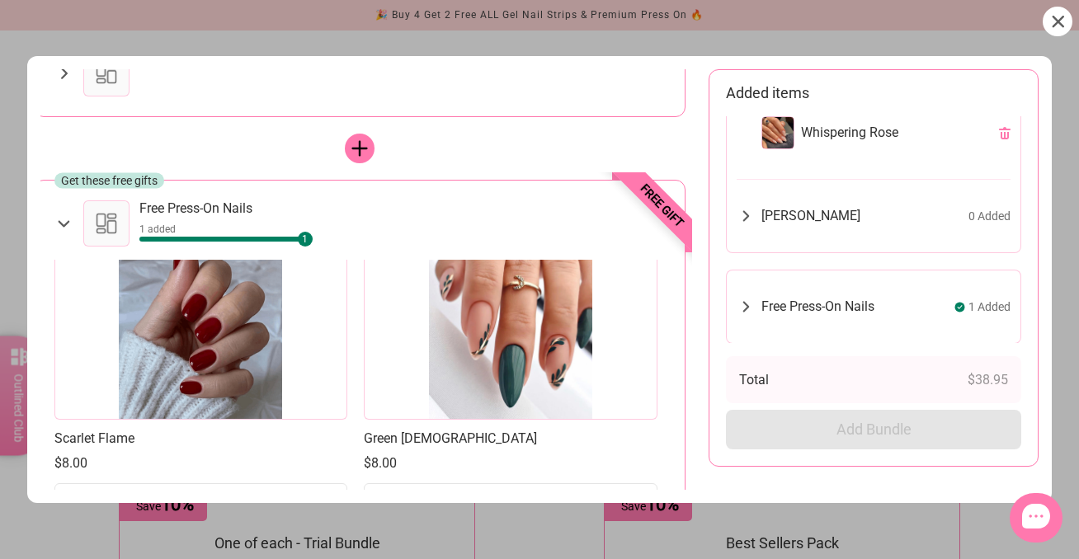
click at [747, 304] on icon at bounding box center [746, 306] width 7 height 11
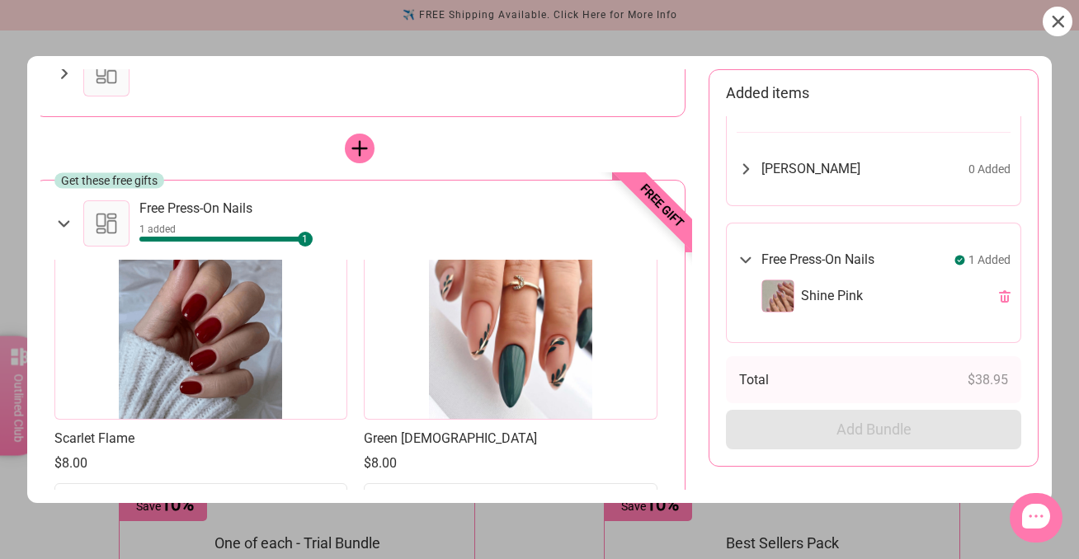
scroll to position [163, 0]
click at [1006, 294] on icon at bounding box center [1005, 297] width 12 height 12
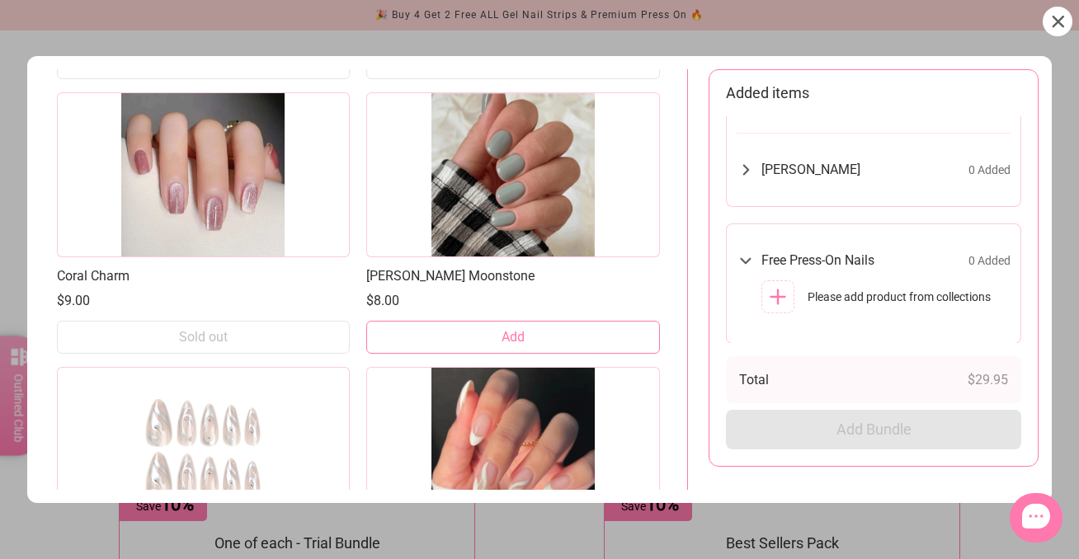
scroll to position [1858, 0]
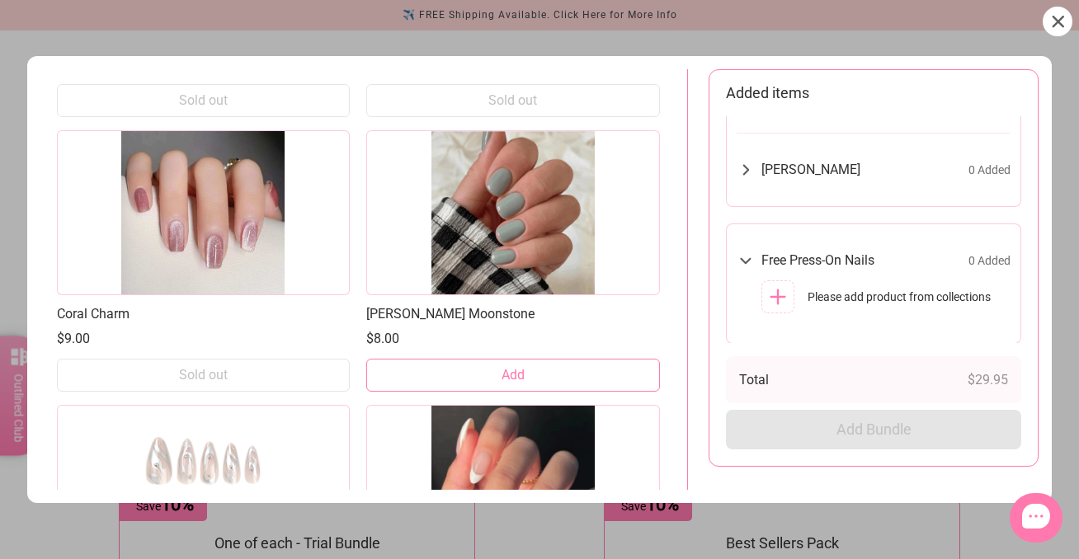
click at [519, 370] on span "Add" at bounding box center [513, 375] width 23 height 18
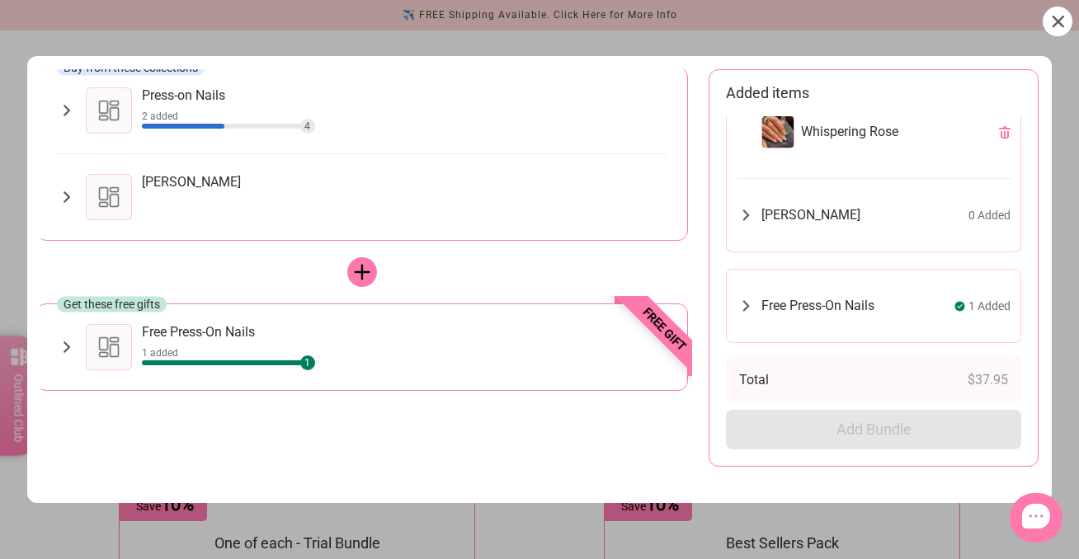
scroll to position [117, 0]
click at [789, 216] on span "[PERSON_NAME]" at bounding box center [810, 216] width 99 height 16
click at [69, 195] on icon at bounding box center [66, 197] width 19 height 20
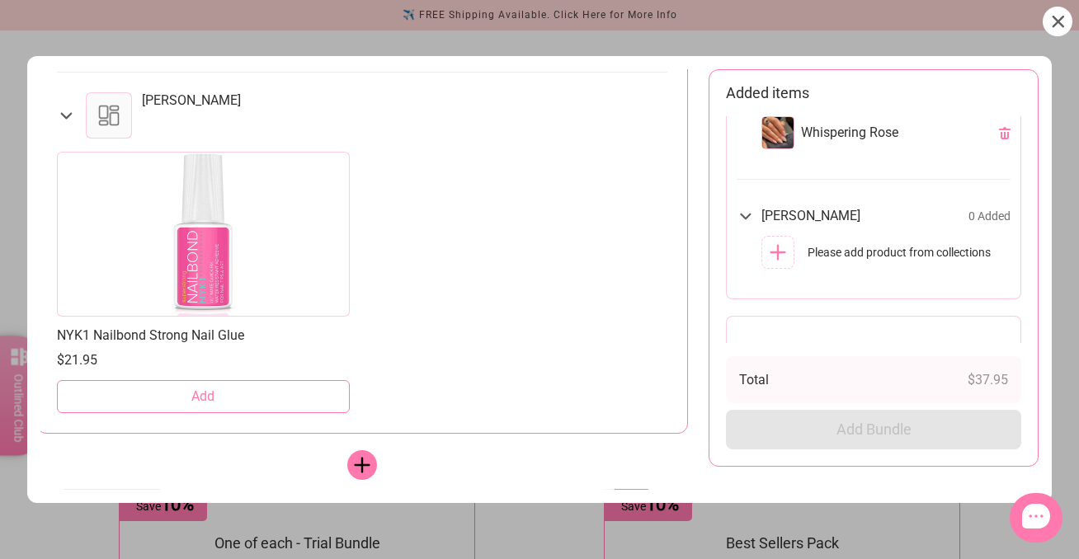
scroll to position [195, 4]
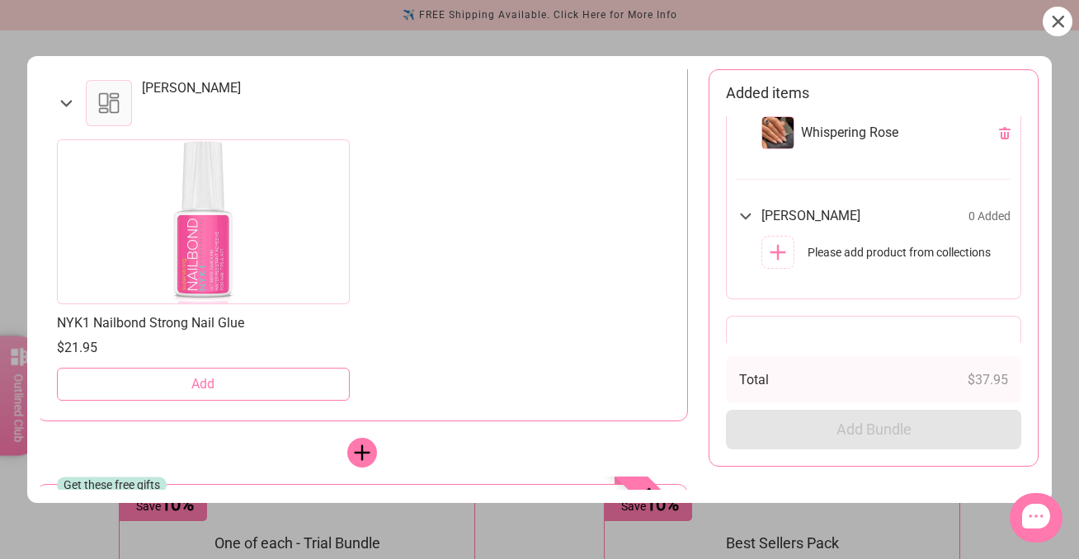
click at [207, 384] on span "Add" at bounding box center [202, 384] width 23 height 18
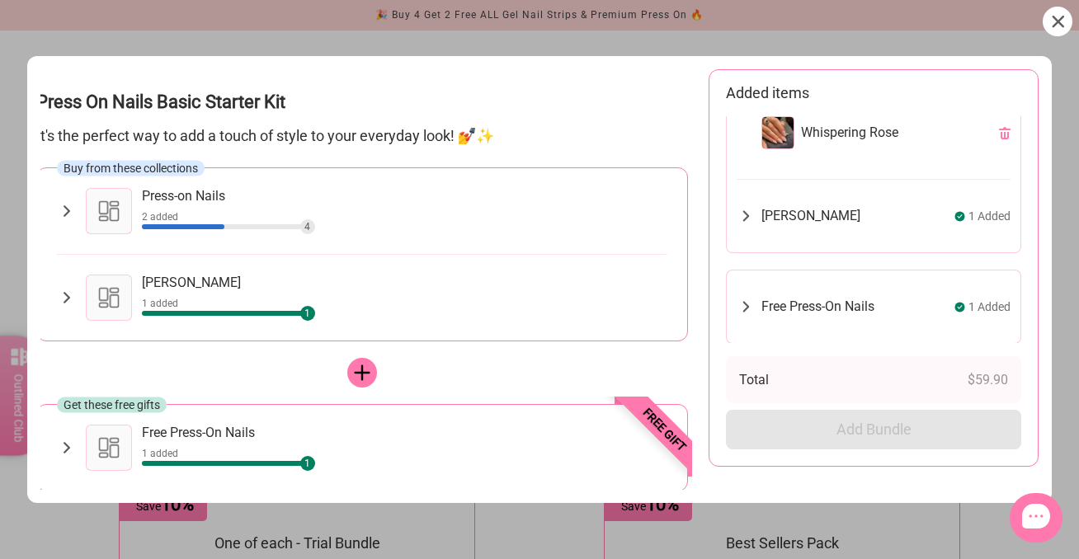
scroll to position [0, 4]
click at [863, 425] on span "Add Bundle" at bounding box center [873, 430] width 75 height 20
click at [780, 134] on div at bounding box center [777, 132] width 33 height 33
click at [1058, 21] on icon at bounding box center [1058, 22] width 12 height 12
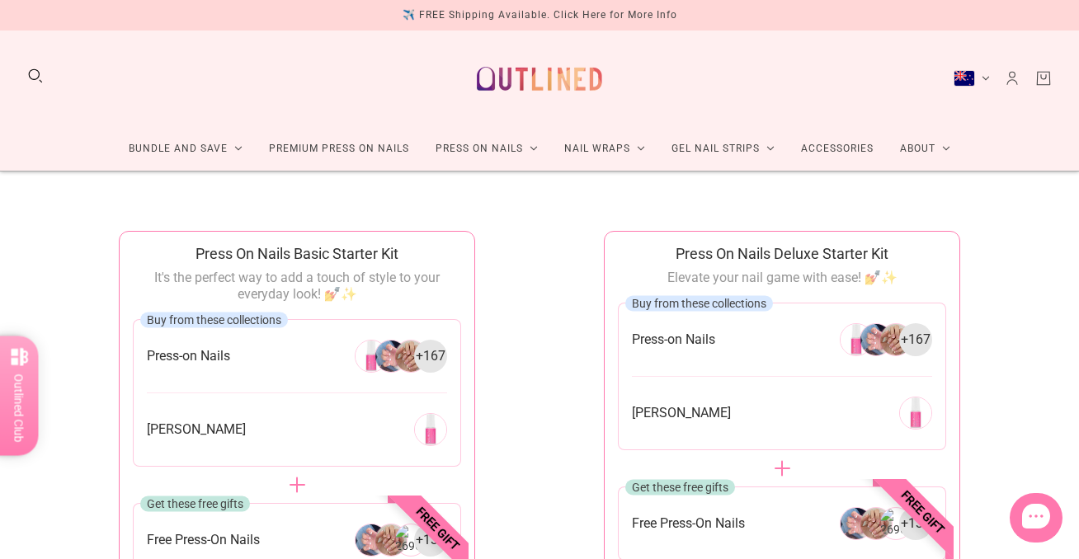
scroll to position [0, 0]
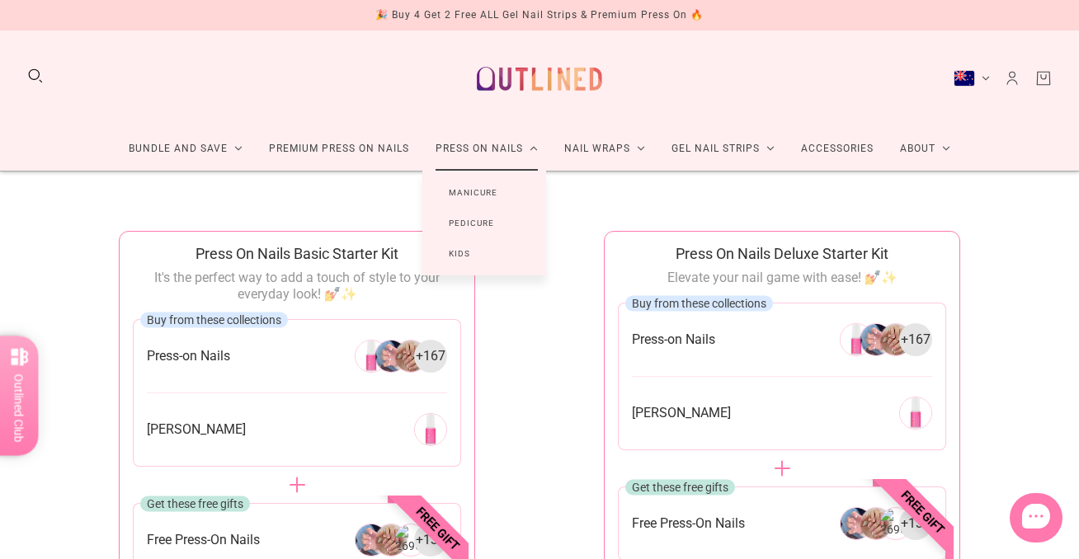
click at [481, 192] on link "Manicure" at bounding box center [472, 192] width 101 height 31
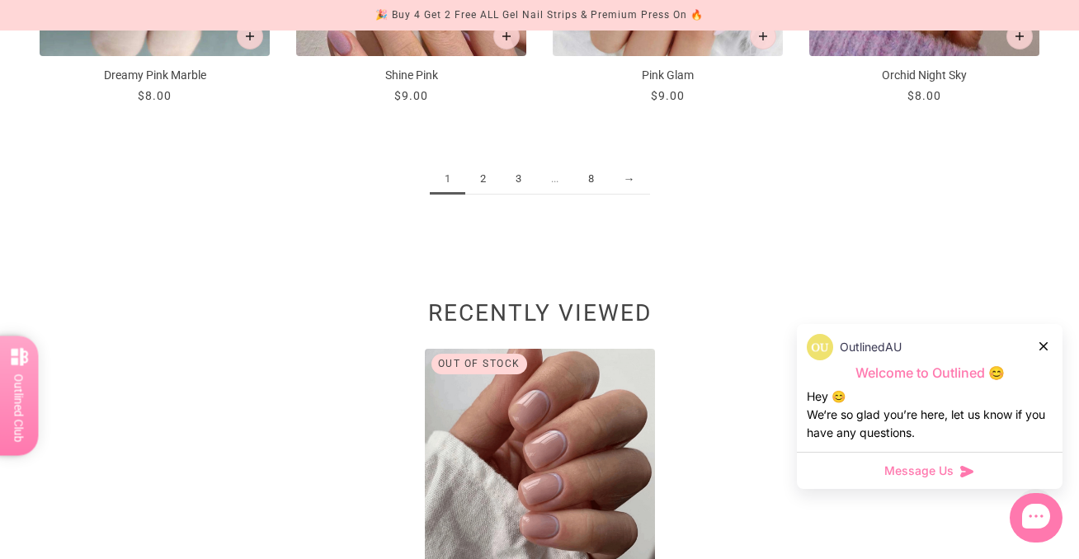
scroll to position [2043, 0]
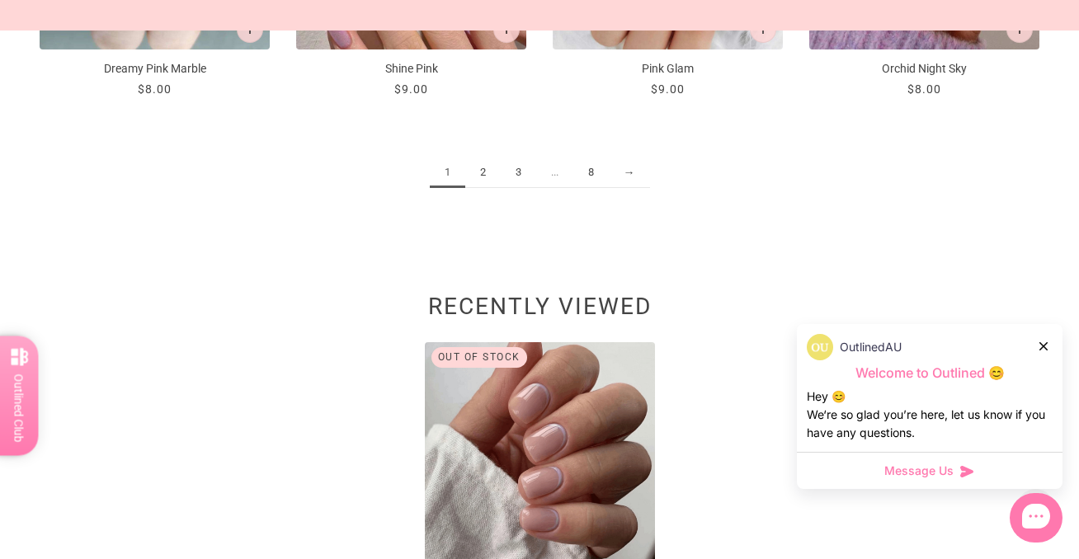
click at [480, 172] on link "2" at bounding box center [482, 173] width 35 height 31
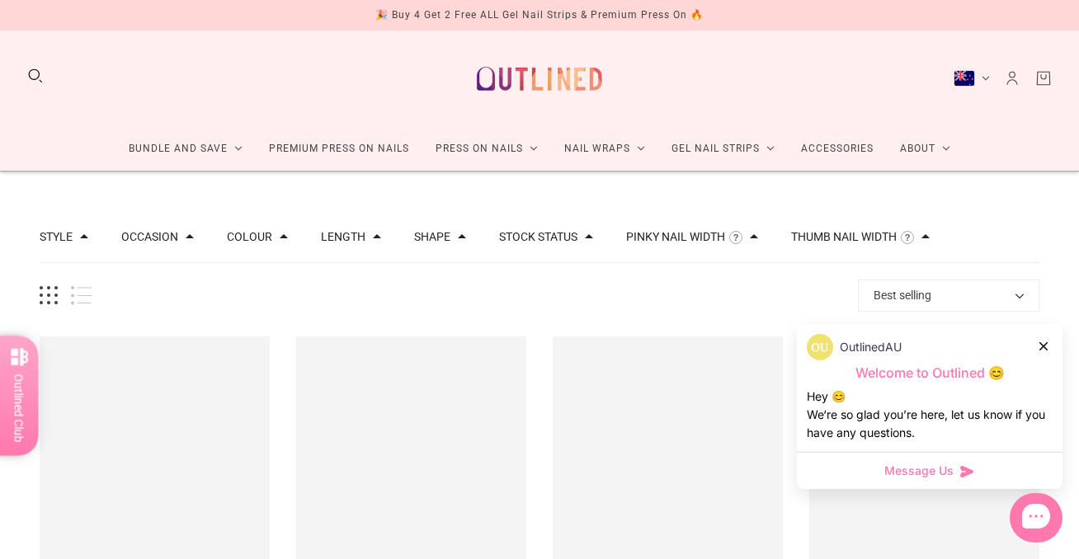
scroll to position [1024, 0]
